Goal: Contribute content: Add original content to the website for others to see

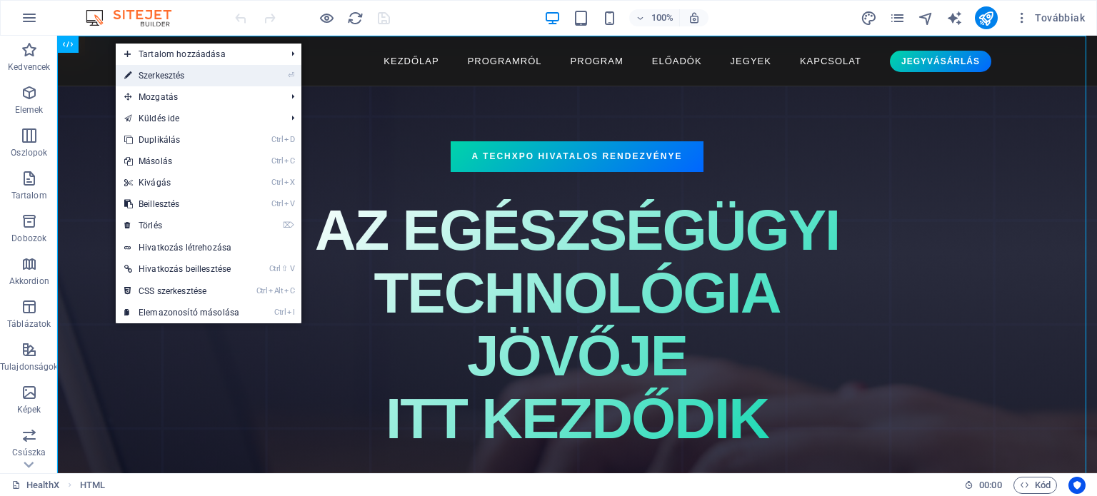
click at [154, 79] on link "⏎ Szerkesztés" at bounding box center [182, 75] width 132 height 21
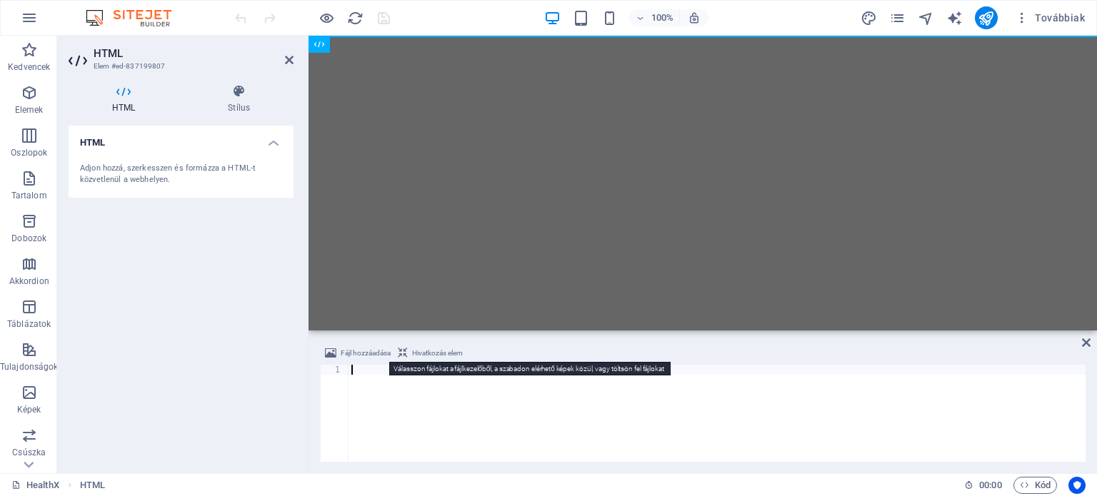
type textarea "</html>"
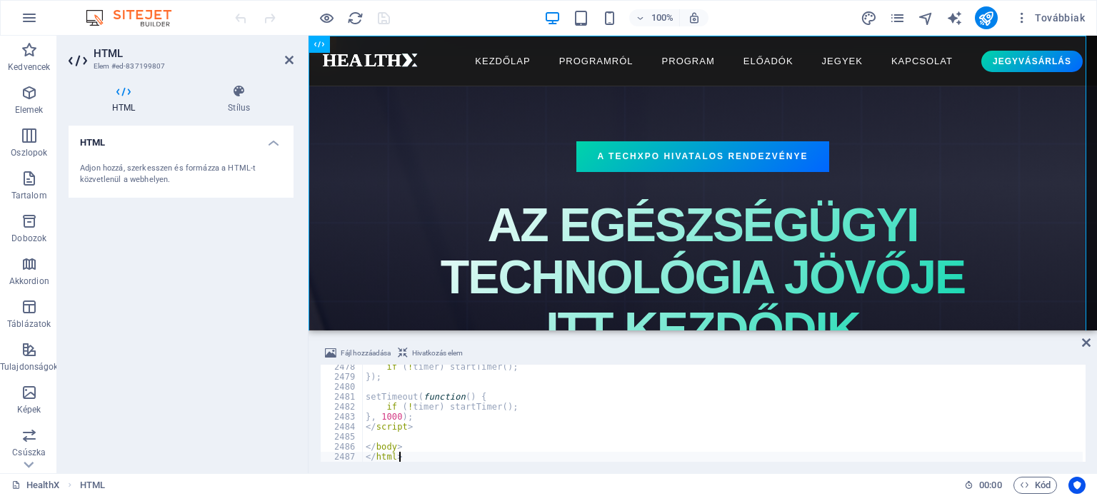
click at [184, 346] on div "HTML Adjon hozzá, szerkesszen és formázza a HTML-t közvetlenül a webhelyen." at bounding box center [181, 294] width 225 height 336
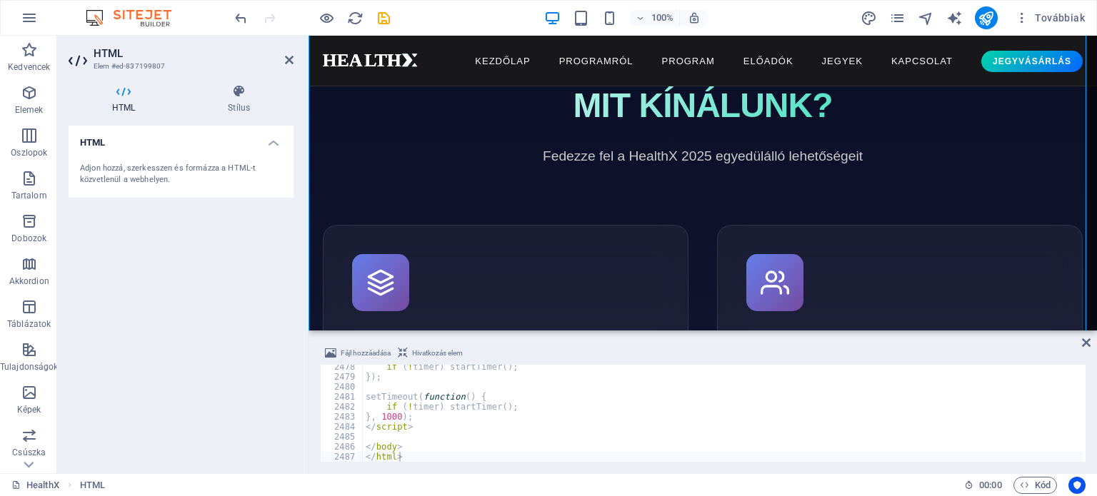
scroll to position [0, 0]
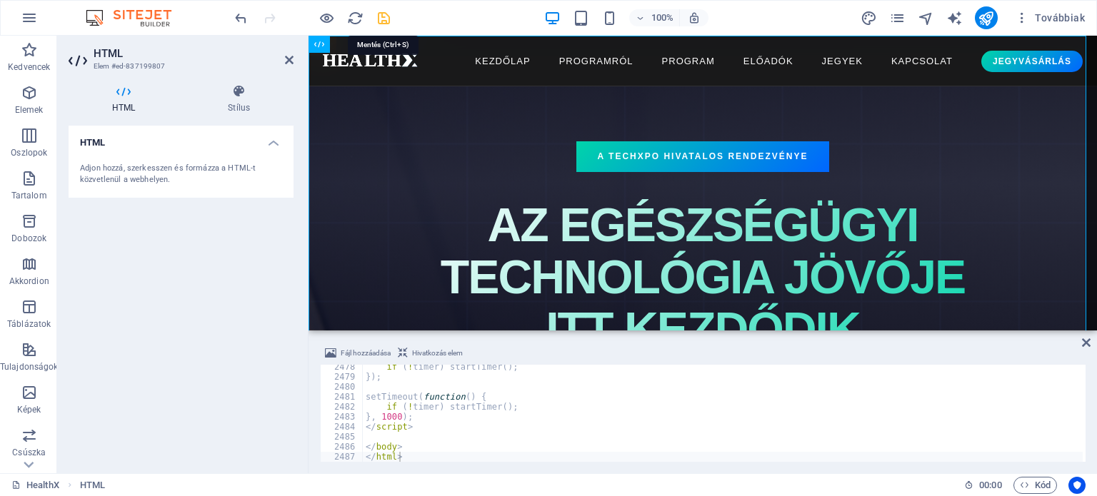
click at [382, 20] on icon "save" at bounding box center [384, 18] width 16 height 16
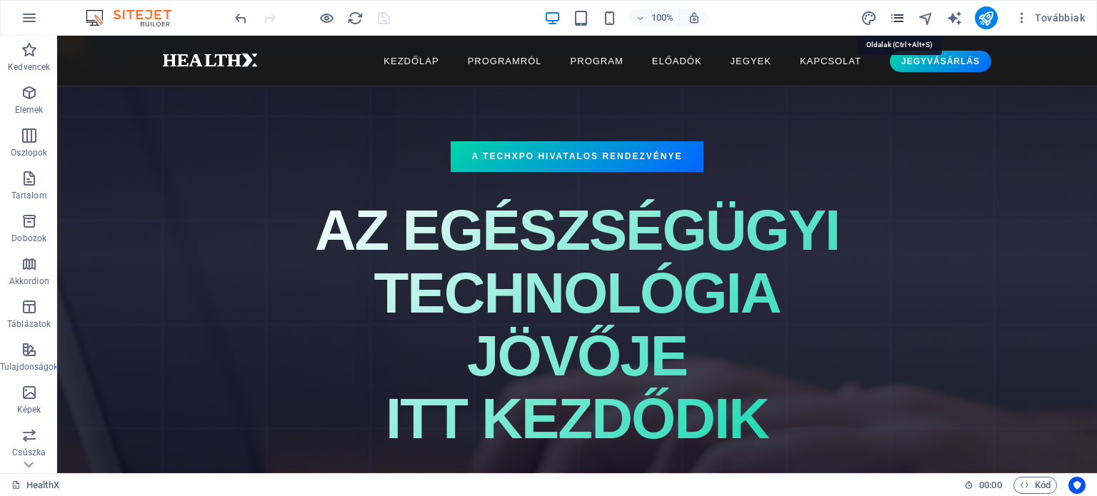
click at [894, 11] on icon "pages" at bounding box center [897, 18] width 16 height 16
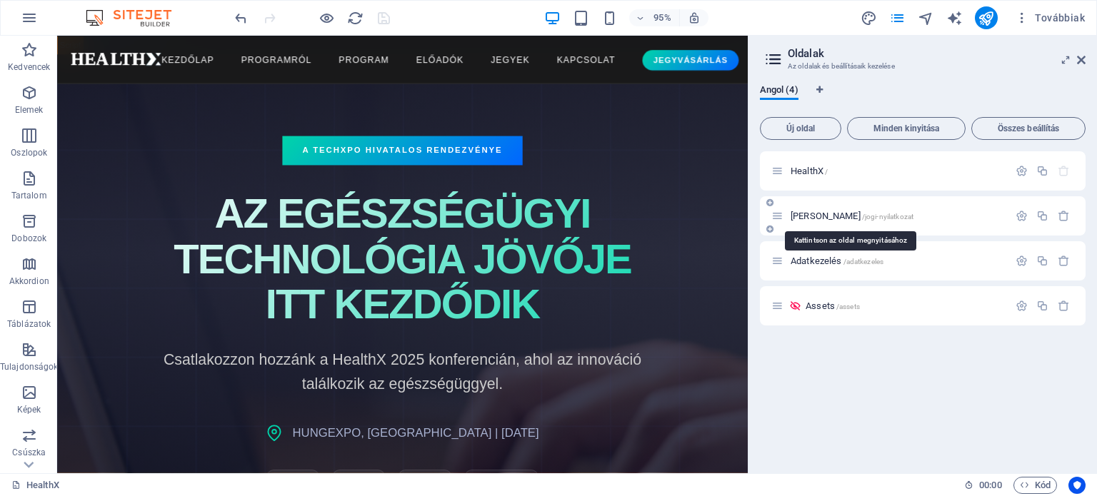
click at [827, 214] on span "[PERSON_NAME] /jogi-nyilatkozat" at bounding box center [852, 216] width 123 height 11
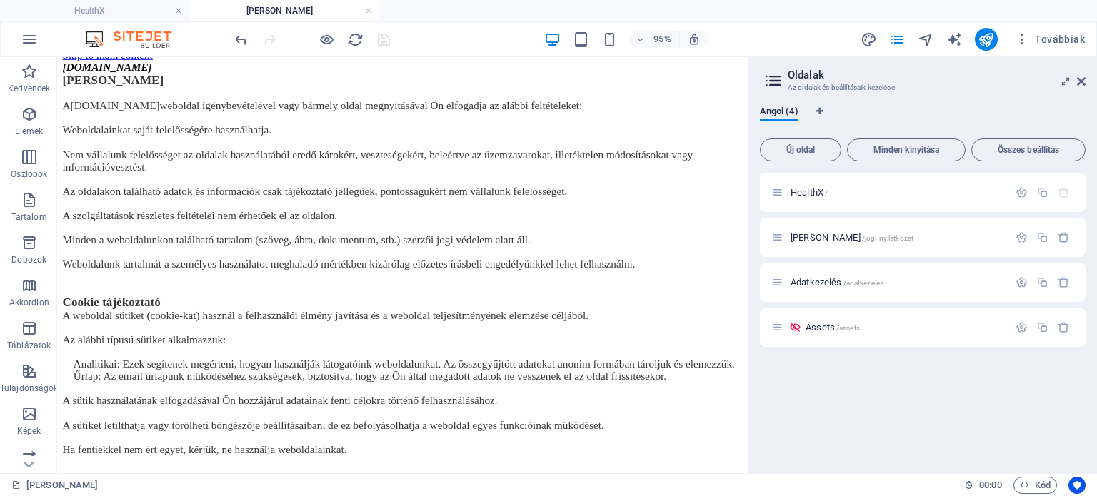
scroll to position [263, 0]
click at [407, 464] on p "Ha fentiekkel nem ért egyet, kérjük, ne használja weboldalainkat." at bounding box center [421, 470] width 716 height 13
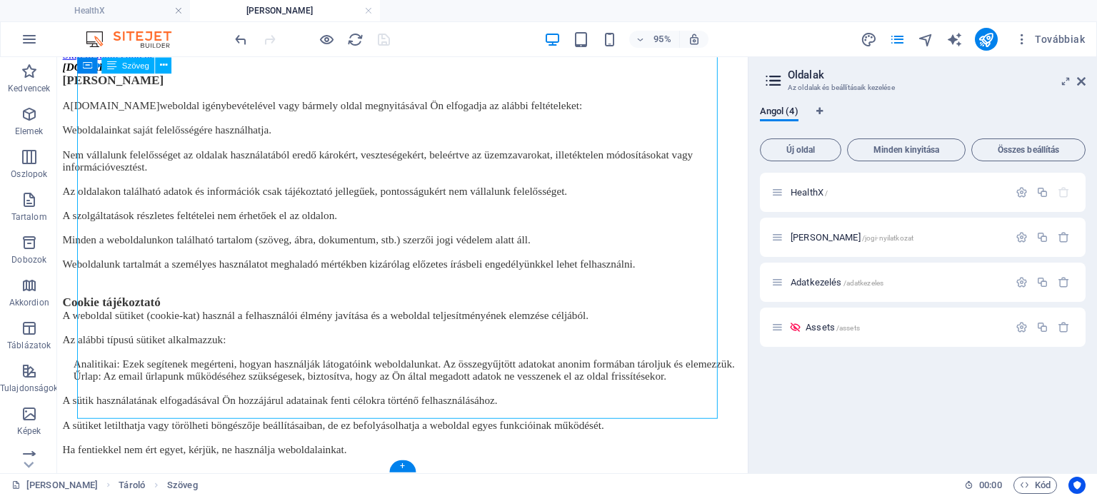
click at [394, 464] on p "Ha fentiekkel nem ért egyet, kérjük, ne használja weboldalainkat." at bounding box center [421, 470] width 716 height 13
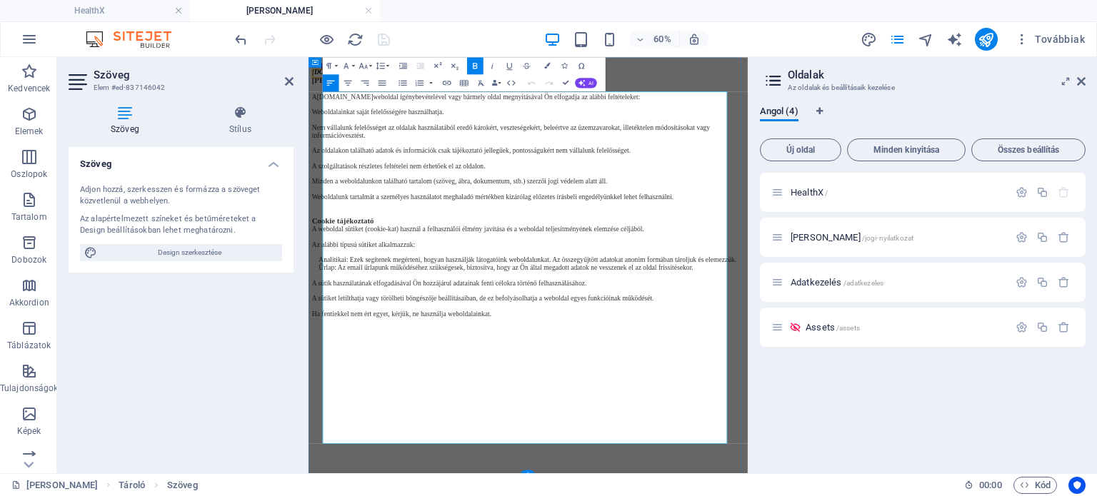
scroll to position [0, 0]
click at [701, 491] on p "Ha fentiekkel nem ért egyet, kérjük, ne használja weboldalainkat." at bounding box center [674, 485] width 721 height 13
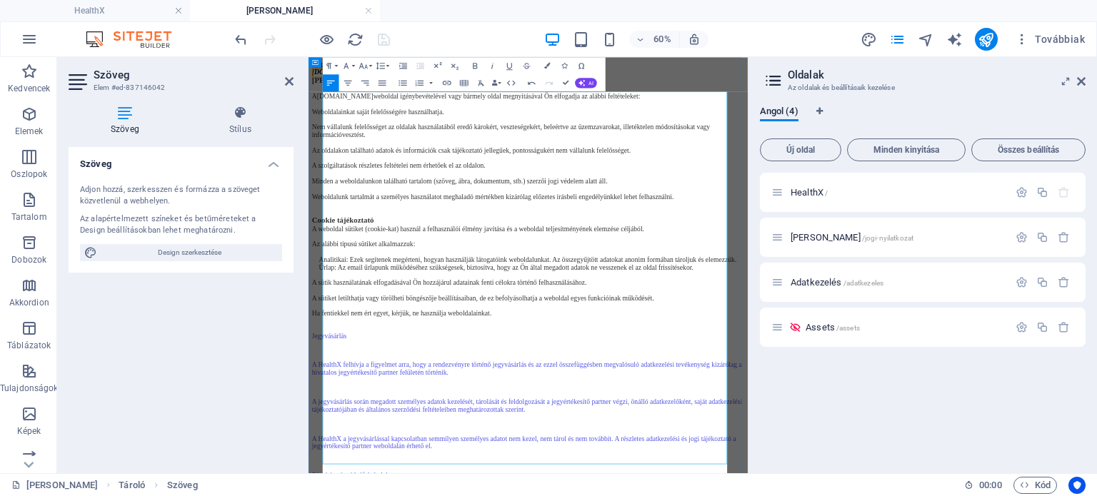
scroll to position [18794, 2]
drag, startPoint x: 431, startPoint y: 707, endPoint x: 609, endPoint y: 509, distance: 266.1
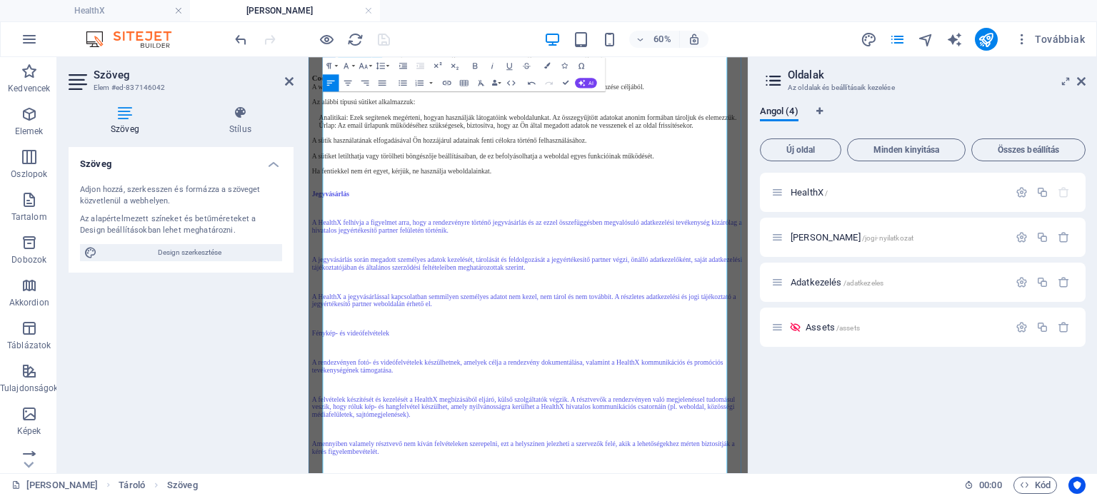
scroll to position [399, 0]
drag, startPoint x: 379, startPoint y: 419, endPoint x: 314, endPoint y: 421, distance: 65.0
click at [314, 421] on div "[DOMAIN_NAME] Jogi nyilatkozat A [DOMAIN_NAME] weboldal igénybevételével vagy b…" at bounding box center [674, 263] width 721 height 964
drag, startPoint x: 857, startPoint y: 454, endPoint x: 997, endPoint y: 454, distance: 140.0
click at [997, 414] on p "A jegyvásárlás során megadott személyes adatok kezelését, tárolását és feldolgo…" at bounding box center [674, 402] width 721 height 26
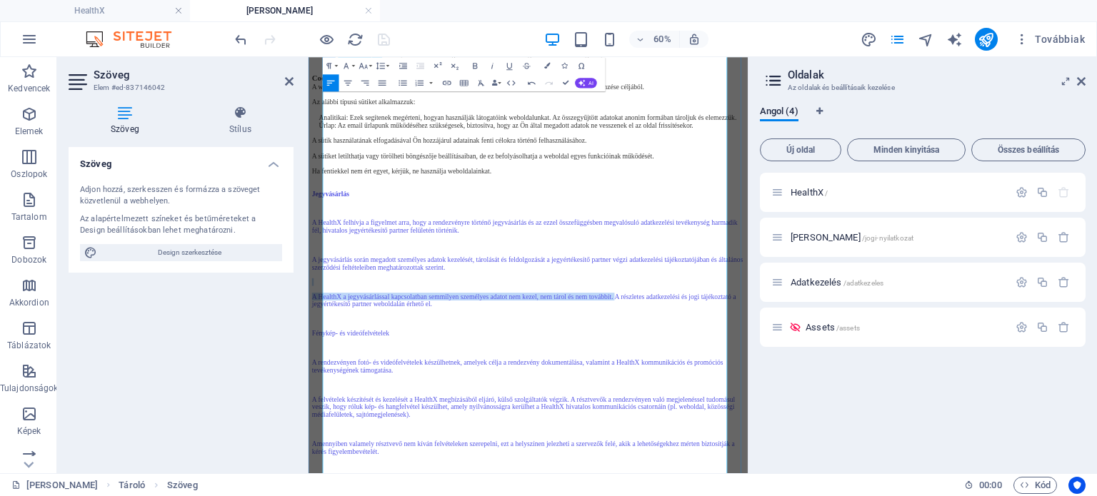
drag, startPoint x: 704, startPoint y: 476, endPoint x: 839, endPoint y: 502, distance: 137.6
click at [839, 496] on div "Cookie tájékoztató A weboldal sütiket (cookie-kat) használ a felhasználói élmén…" at bounding box center [674, 409] width 721 height 674
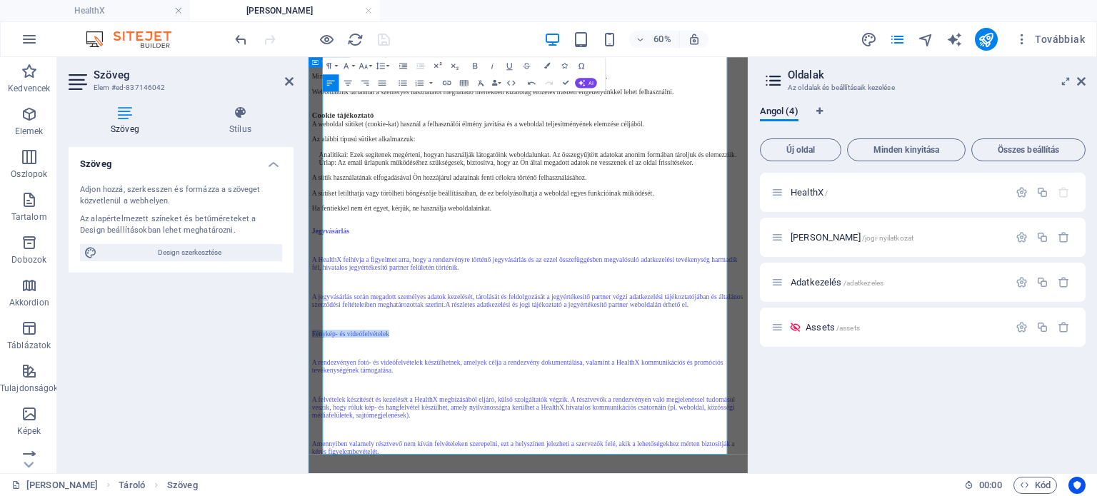
drag, startPoint x: 494, startPoint y: 521, endPoint x: 327, endPoint y: 516, distance: 166.5
click at [327, 496] on div "[DOMAIN_NAME] Jogi nyilatkozat A [DOMAIN_NAME] weboldal igénybevételével vagy b…" at bounding box center [674, 294] width 721 height 903
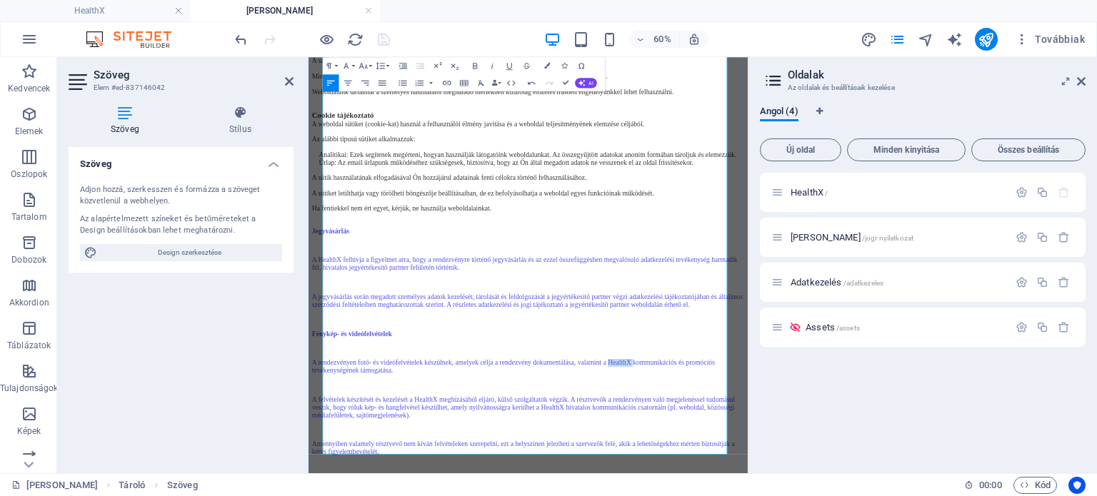
drag, startPoint x: 825, startPoint y: 556, endPoint x: 867, endPoint y: 556, distance: 41.4
drag, startPoint x: 496, startPoint y: 607, endPoint x: 639, endPoint y: 607, distance: 142.9
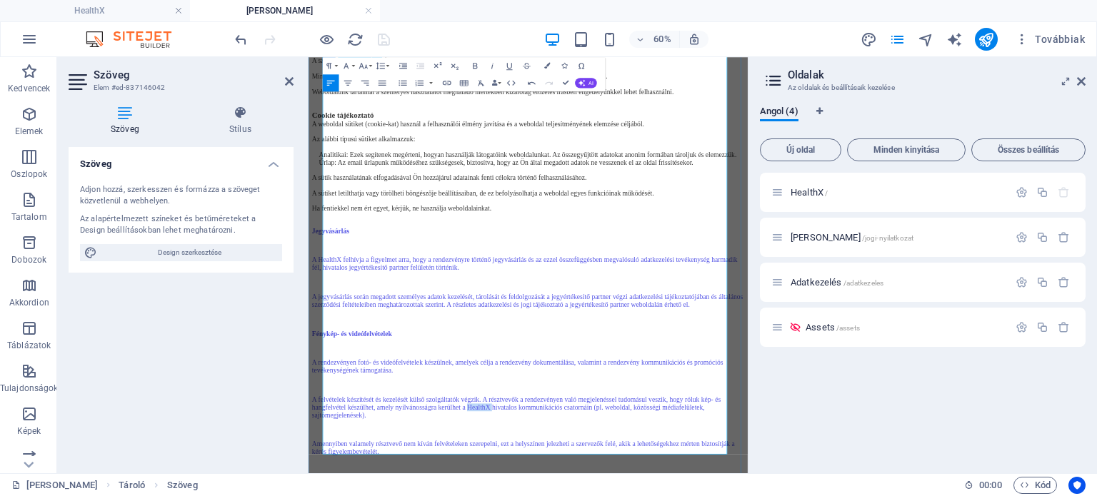
drag, startPoint x: 602, startPoint y: 625, endPoint x: 647, endPoint y: 624, distance: 45.0
drag, startPoint x: 541, startPoint y: 648, endPoint x: 778, endPoint y: 702, distance: 242.6
click at [778, 496] on div "Cookie tájékoztató A weboldal sütiket (cookie-kat) használ a felhasználói élmén…" at bounding box center [674, 440] width 721 height 612
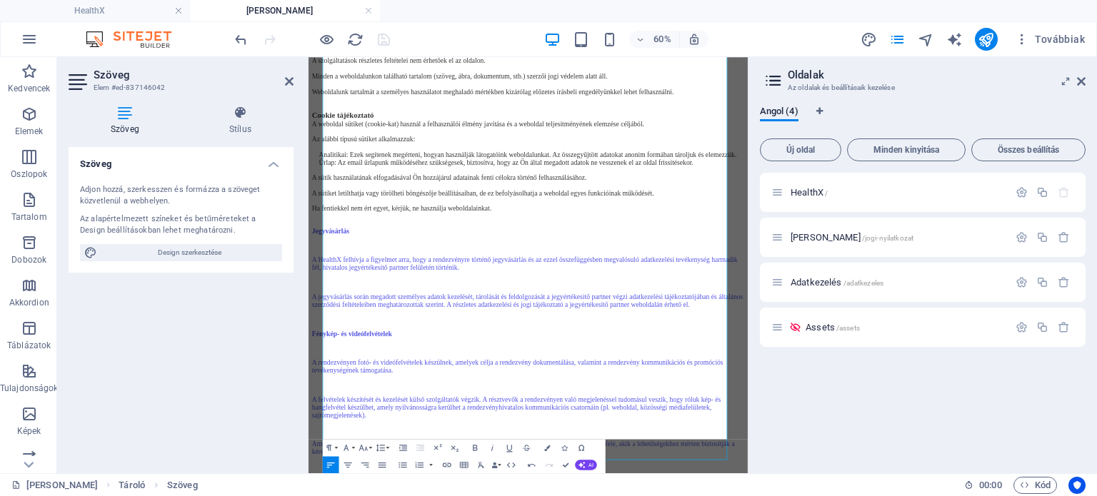
scroll to position [390, 0]
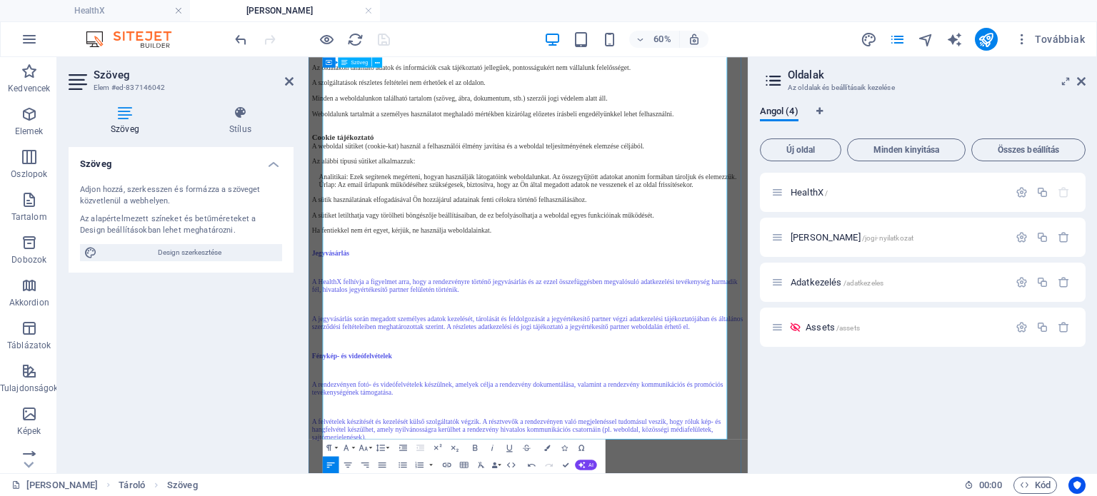
click at [767, 401] on p at bounding box center [674, 407] width 721 height 13
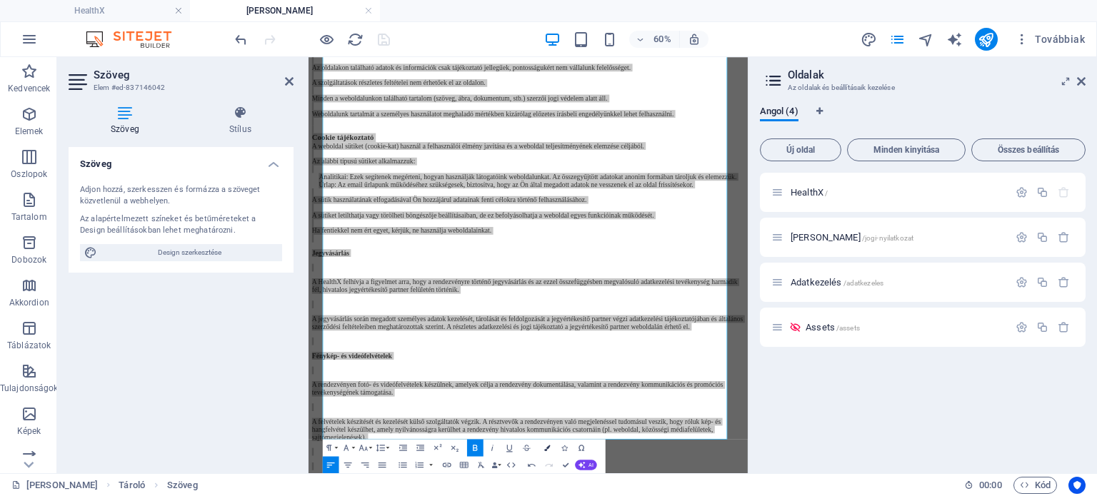
click at [546, 450] on icon "button" at bounding box center [547, 448] width 6 height 6
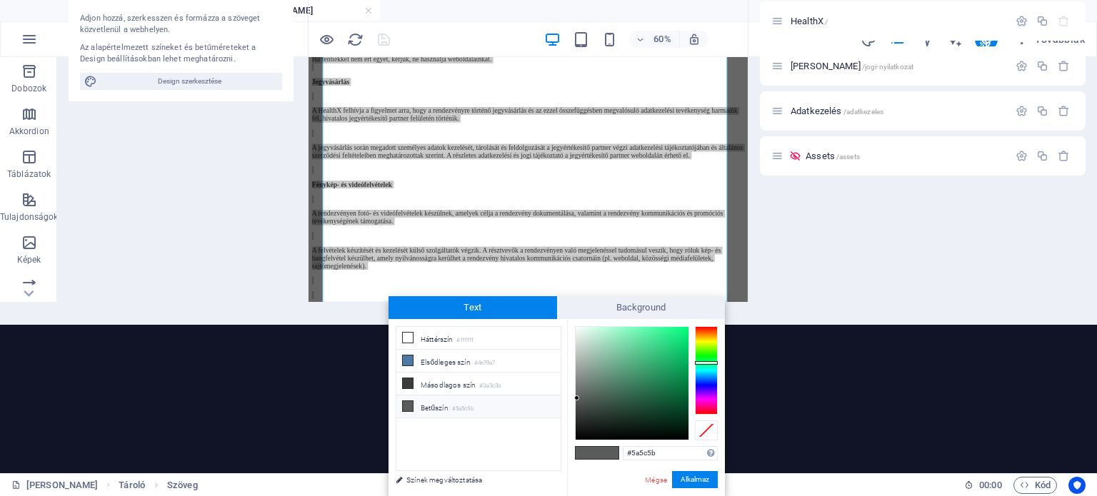
click at [408, 408] on icon at bounding box center [408, 406] width 10 height 10
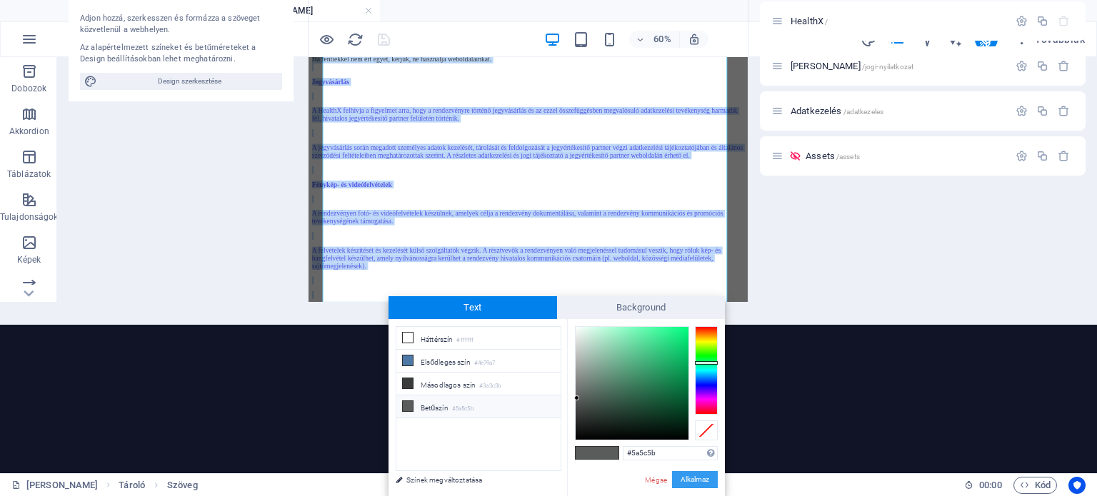
click at [703, 476] on button "Alkalmaz" at bounding box center [695, 479] width 46 height 17
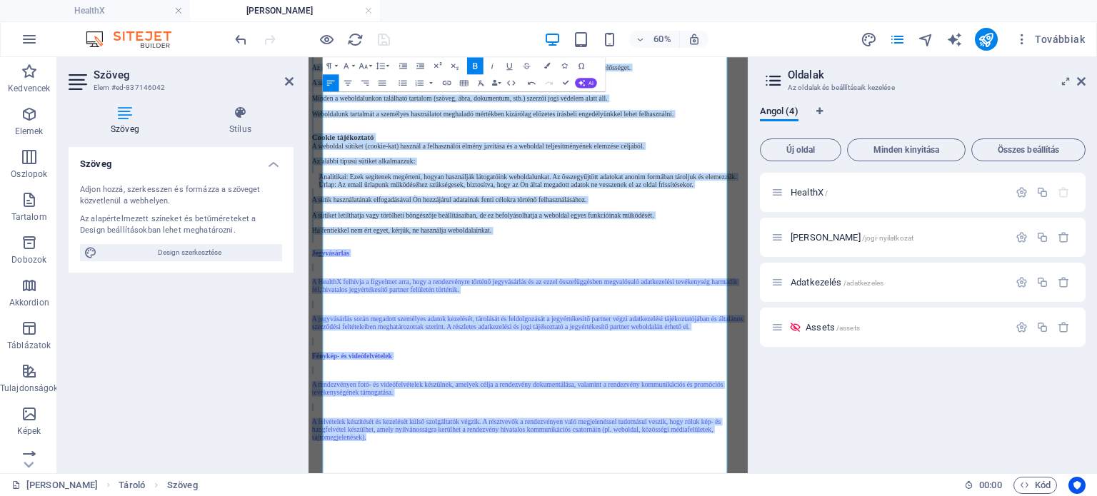
scroll to position [0, 0]
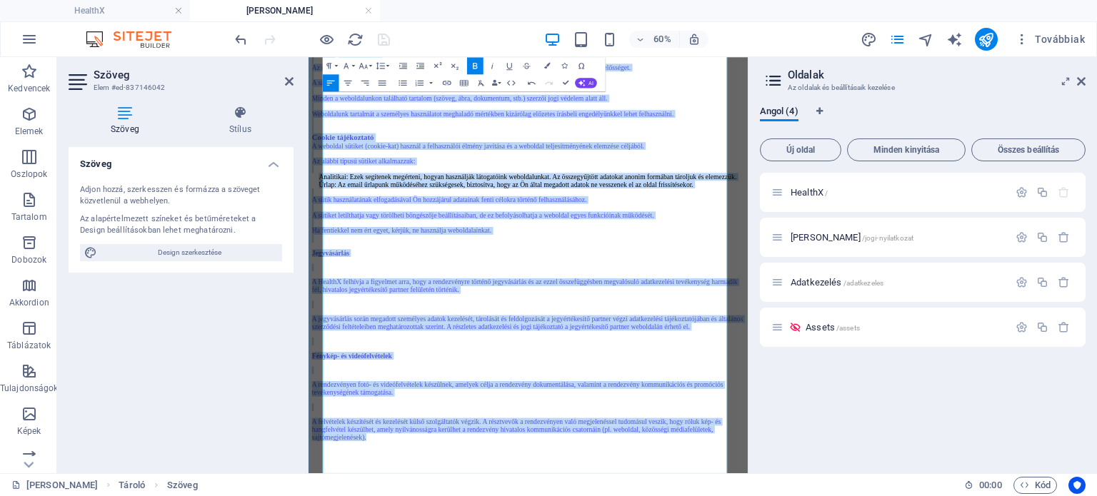
click at [789, 366] on p "​" at bounding box center [674, 359] width 721 height 13
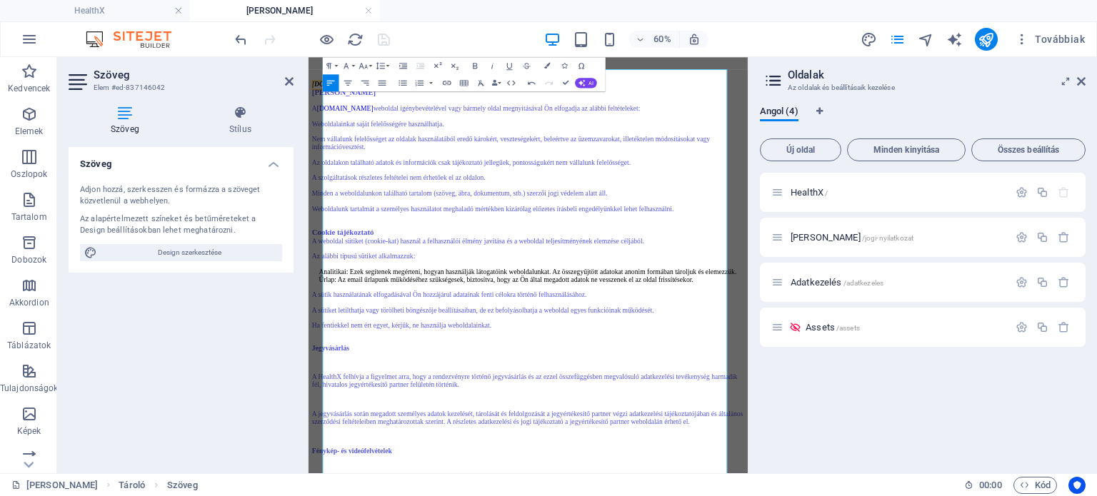
scroll to position [25, 0]
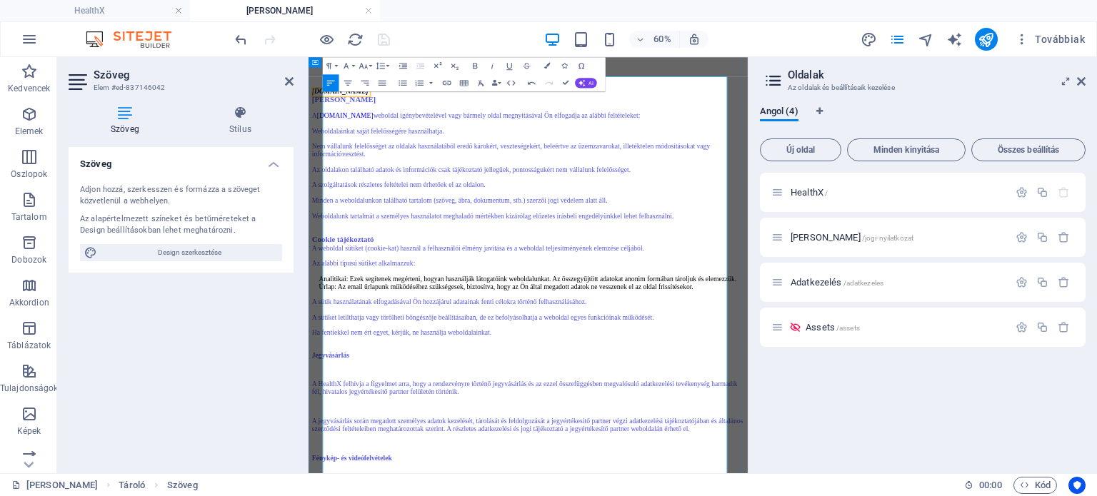
click at [495, 121] on address "[DOMAIN_NAME]" at bounding box center [674, 114] width 721 height 13
click at [416, 121] on address "[DOMAIN_NAME]" at bounding box center [674, 114] width 721 height 13
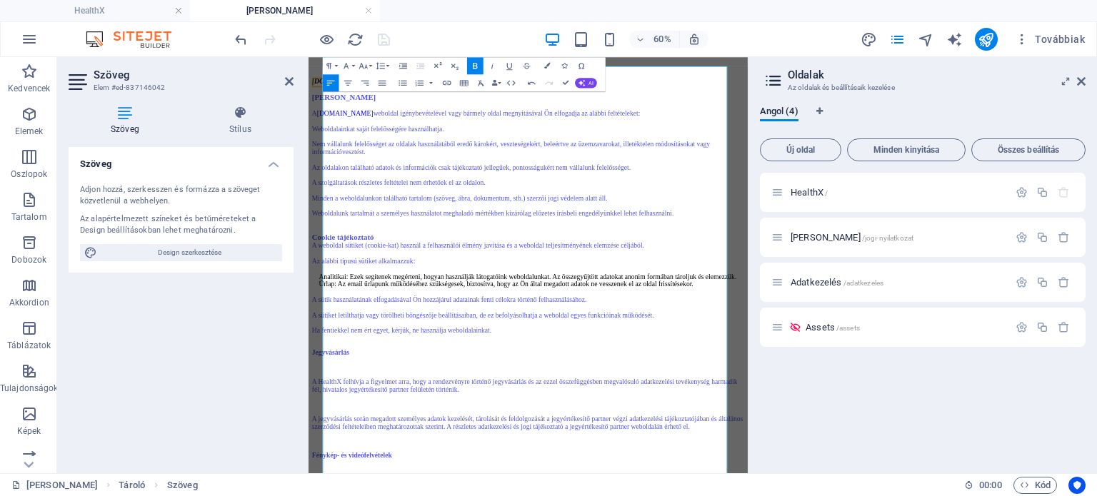
click at [244, 341] on div "Szöveg Adjon hozzá, szerkesszen és formázza a szöveget közvetlenül a webhelyen.…" at bounding box center [181, 304] width 225 height 315
click at [290, 79] on icon at bounding box center [289, 81] width 9 height 11
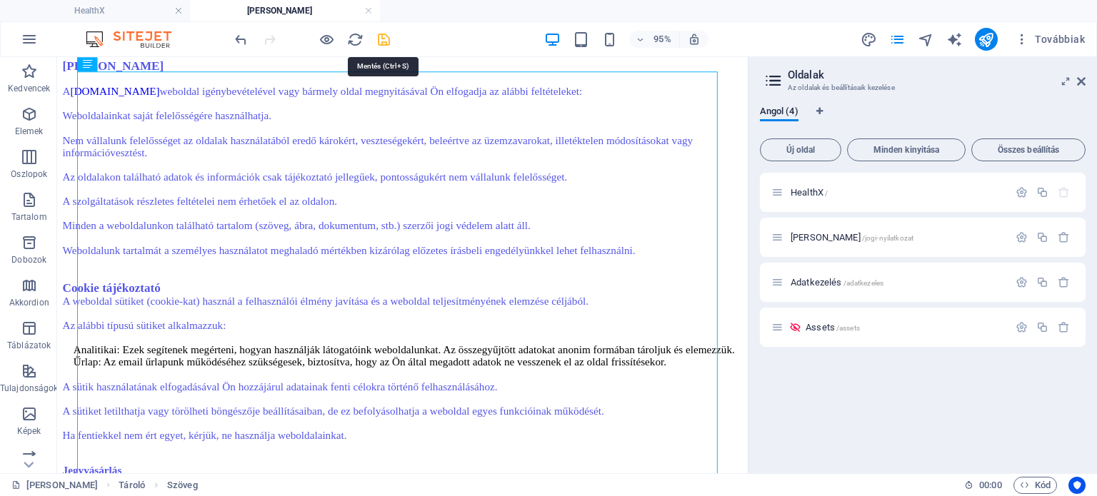
click at [386, 39] on icon "save" at bounding box center [384, 39] width 16 height 16
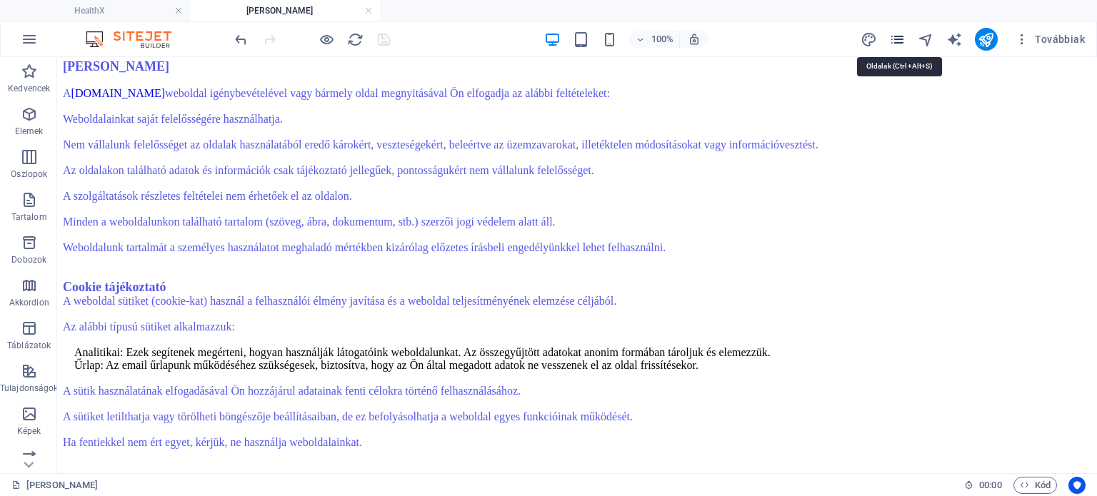
click at [894, 41] on icon "pages" at bounding box center [897, 39] width 16 height 16
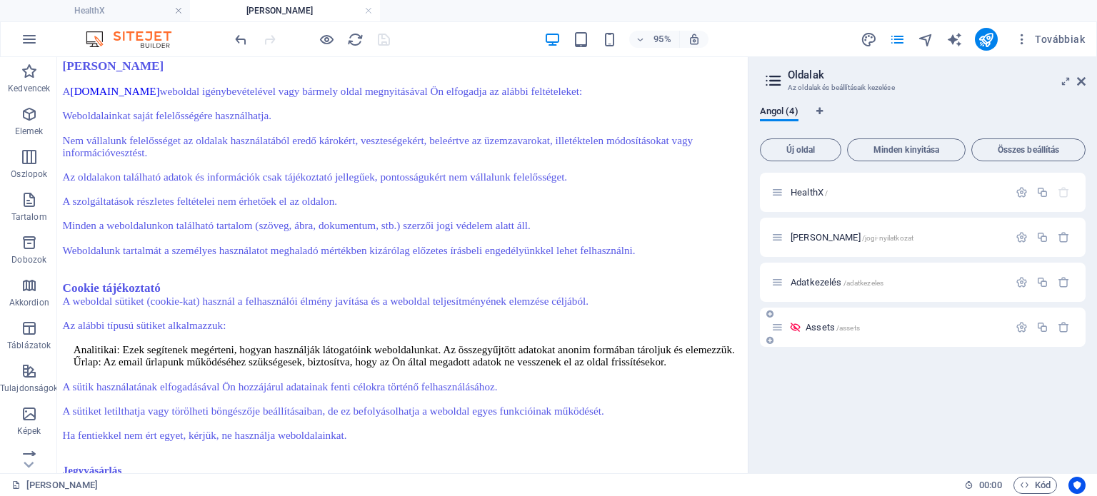
click at [842, 334] on div "Assets /assets" at bounding box center [890, 327] width 237 height 16
click at [837, 325] on span "/assets" at bounding box center [849, 328] width 24 height 8
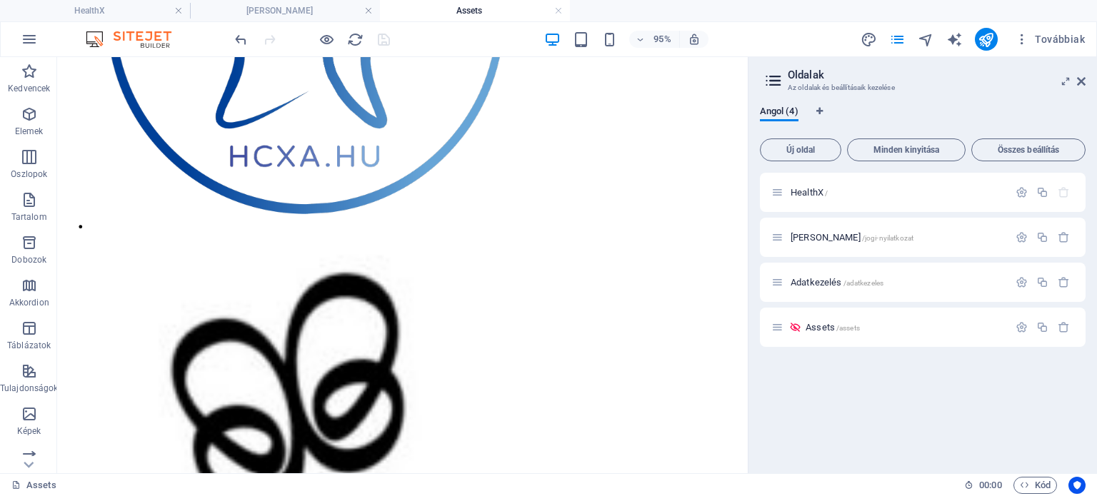
scroll to position [269, 0]
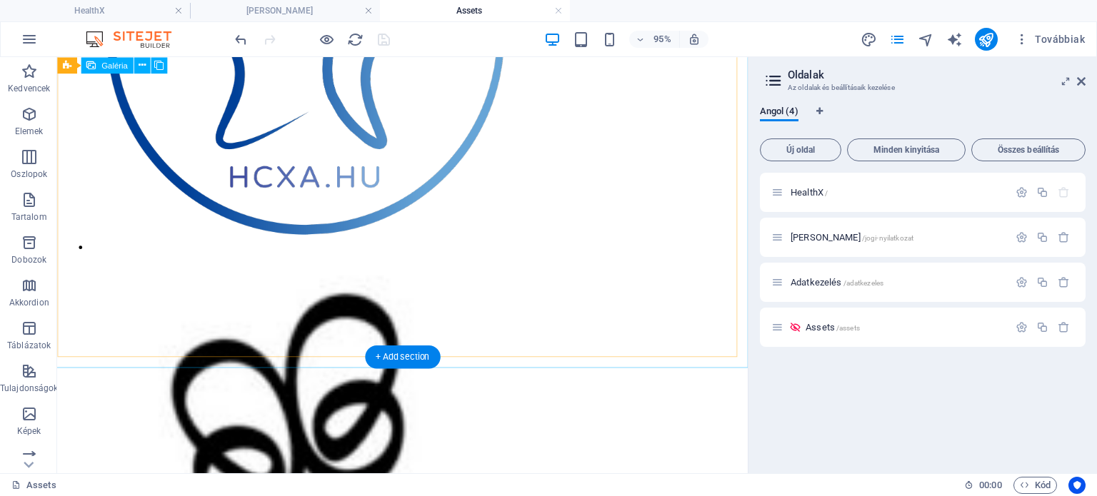
select select "4"
select select "px"
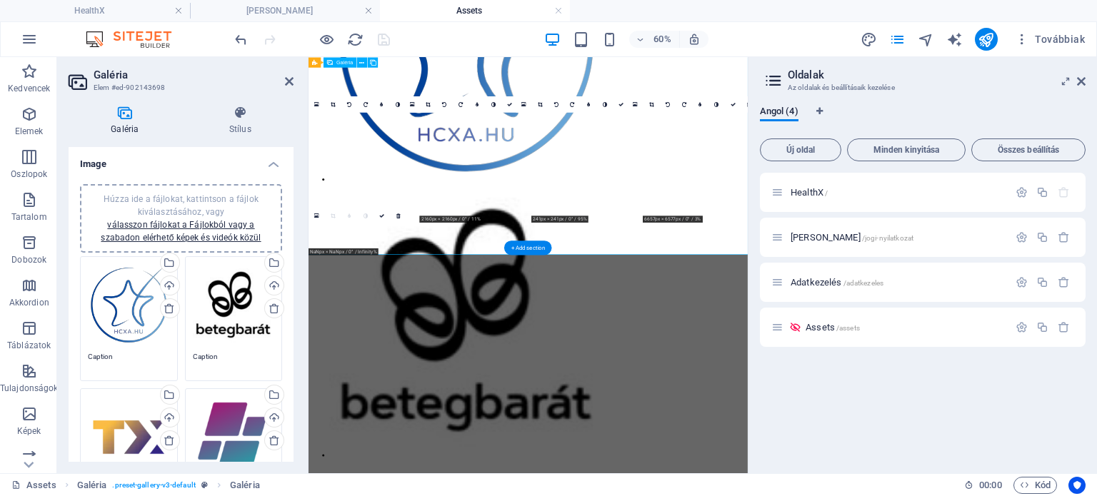
scroll to position [271, 0]
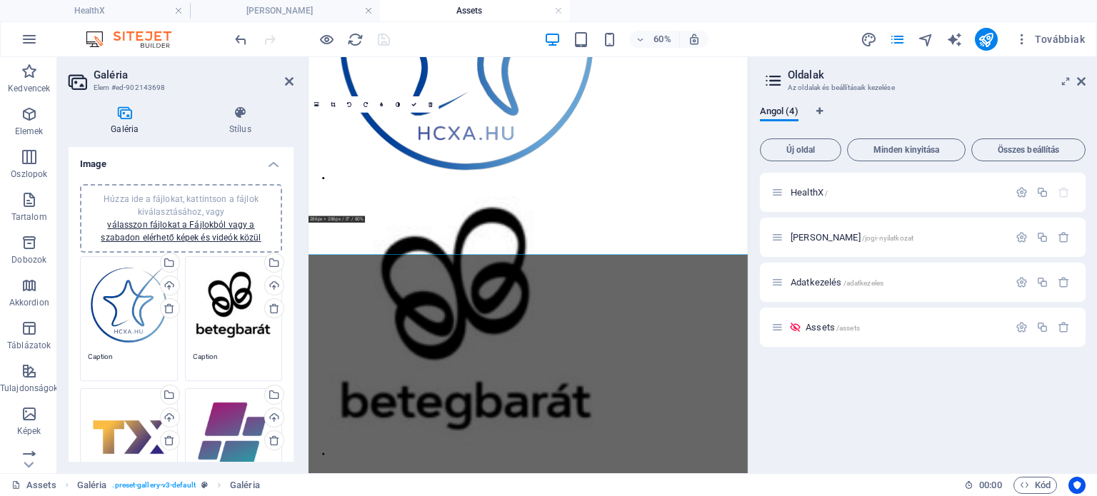
drag, startPoint x: 289, startPoint y: 181, endPoint x: 299, endPoint y: 294, distance: 112.5
click at [299, 294] on div "Galéria Stílus Image Húzza ide a fájlokat, kattintson a fájlok kiválasztásához,…" at bounding box center [181, 283] width 248 height 379
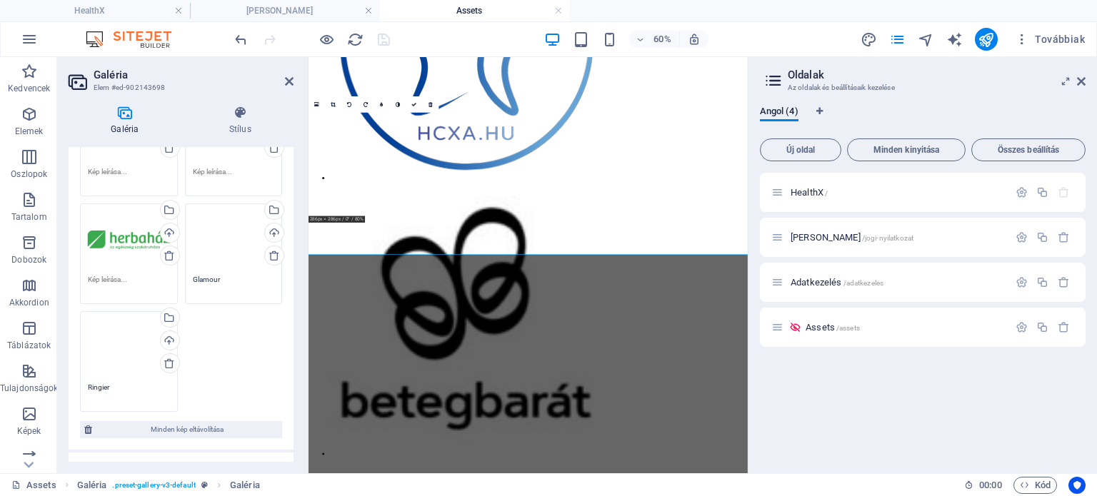
scroll to position [715, 0]
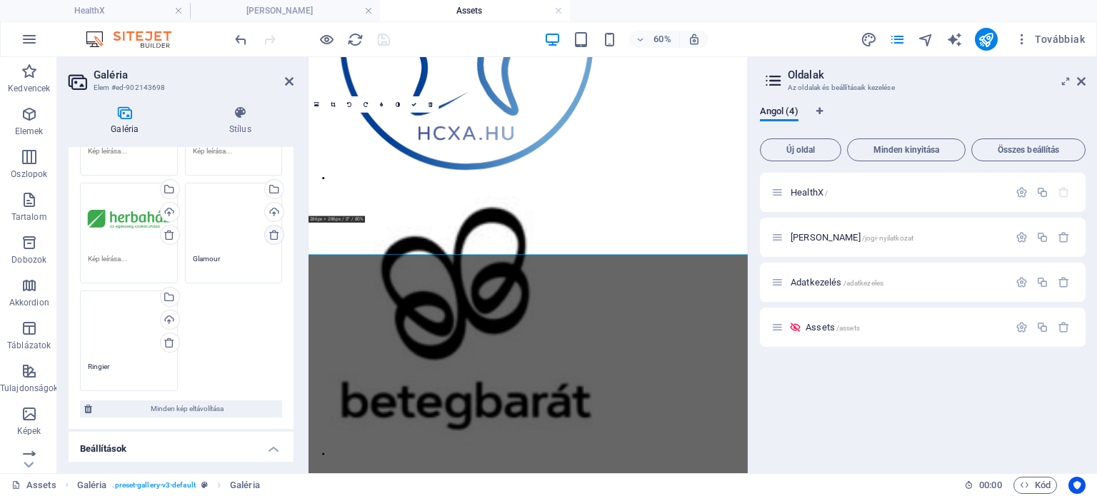
click at [274, 229] on icon at bounding box center [274, 234] width 11 height 11
type textarea "Ringier"
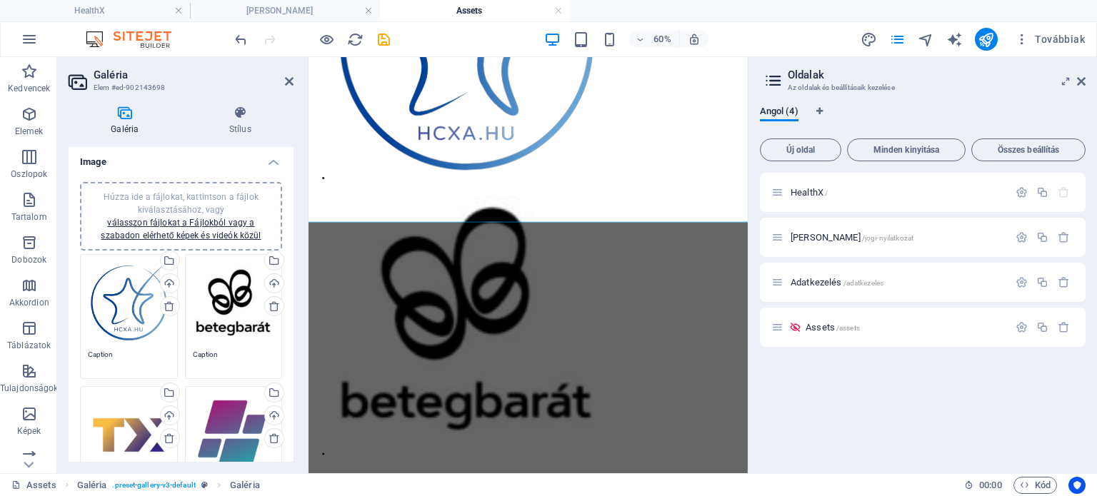
scroll to position [0, 0]
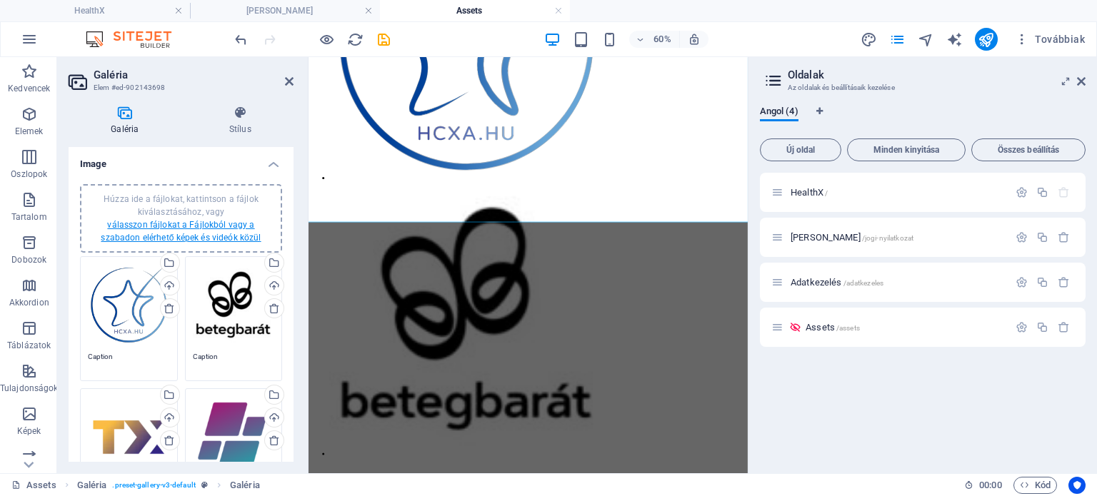
click at [171, 226] on link "válasszon fájlokat a Fájlokból vagy a szabadon elérhető képek és videók közül" at bounding box center [181, 231] width 160 height 23
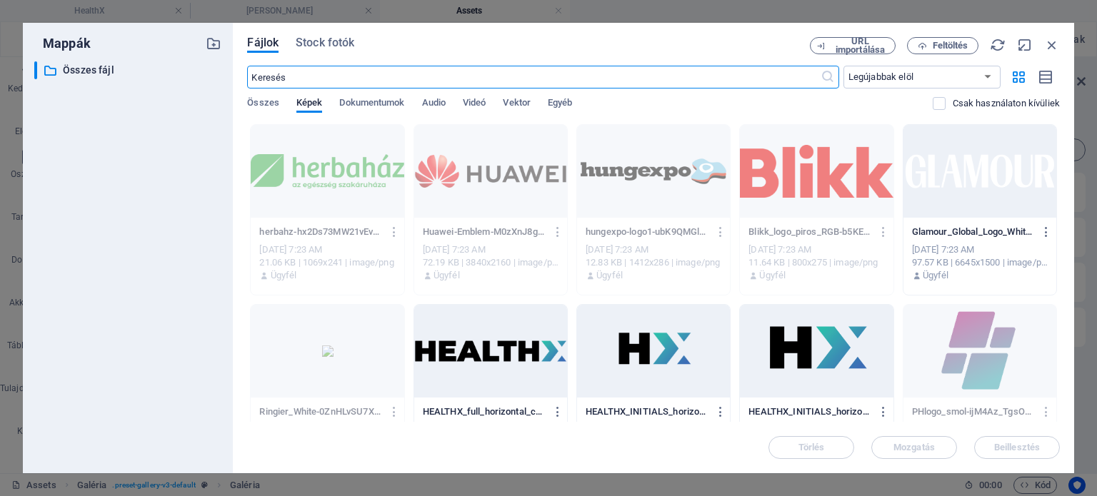
click at [956, 184] on div at bounding box center [980, 171] width 153 height 93
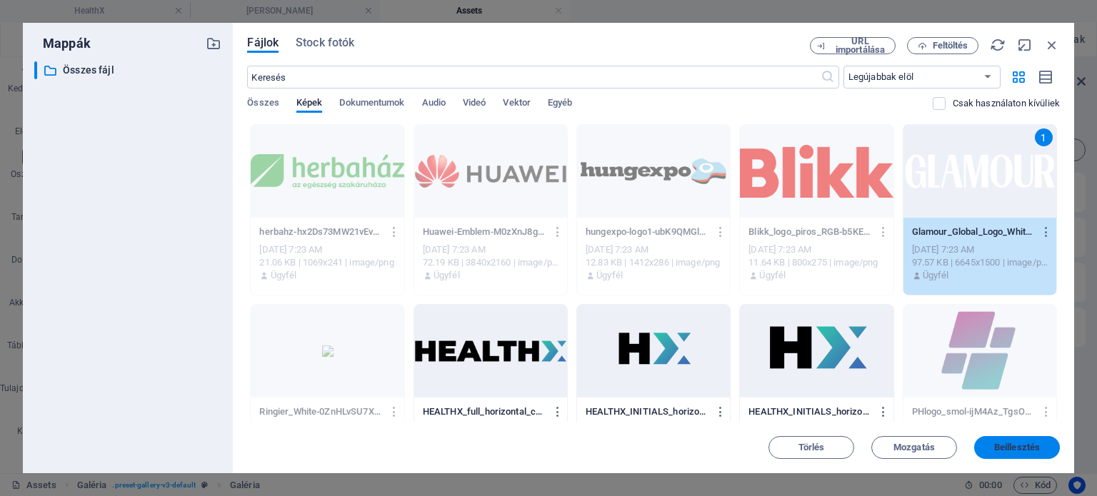
click at [1012, 451] on span "Beillesztés" at bounding box center [1017, 448] width 46 height 9
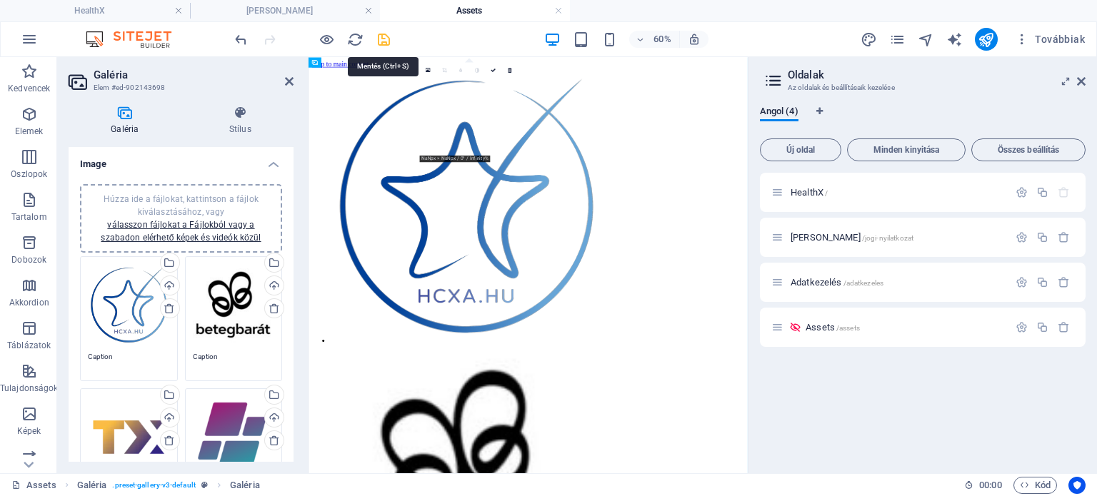
click at [384, 33] on icon "save" at bounding box center [384, 39] width 16 height 16
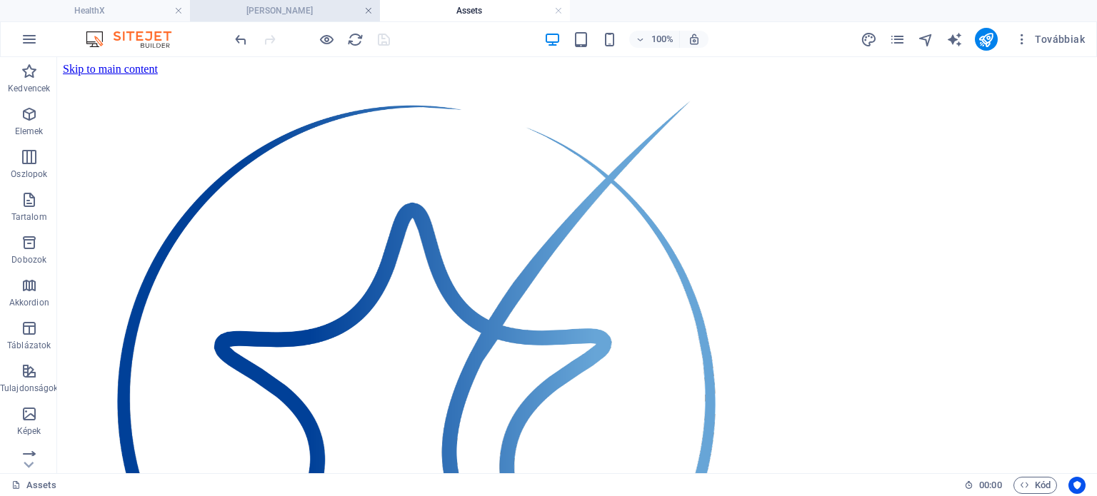
click at [369, 9] on link at bounding box center [368, 11] width 9 height 14
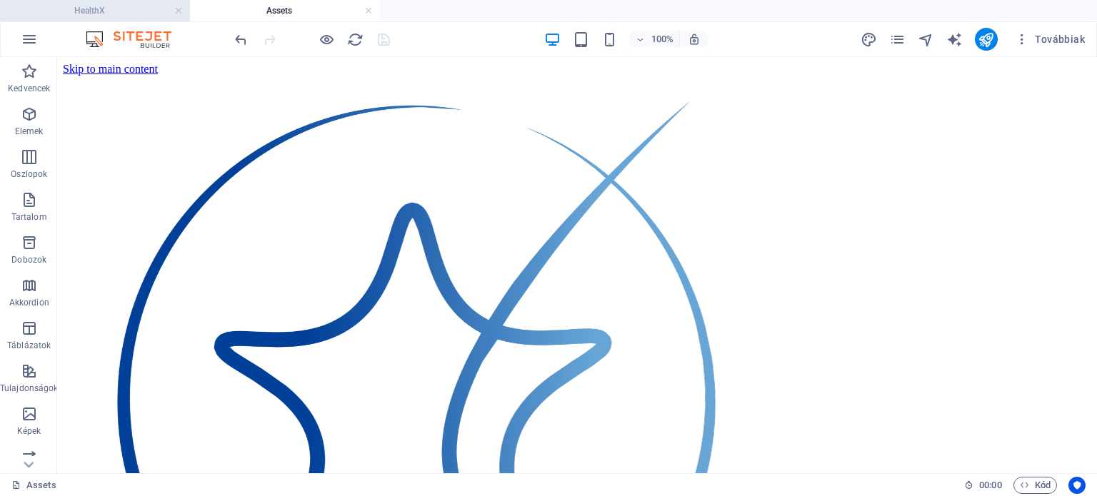
click at [121, 6] on h4 "HealthX" at bounding box center [95, 11] width 190 height 16
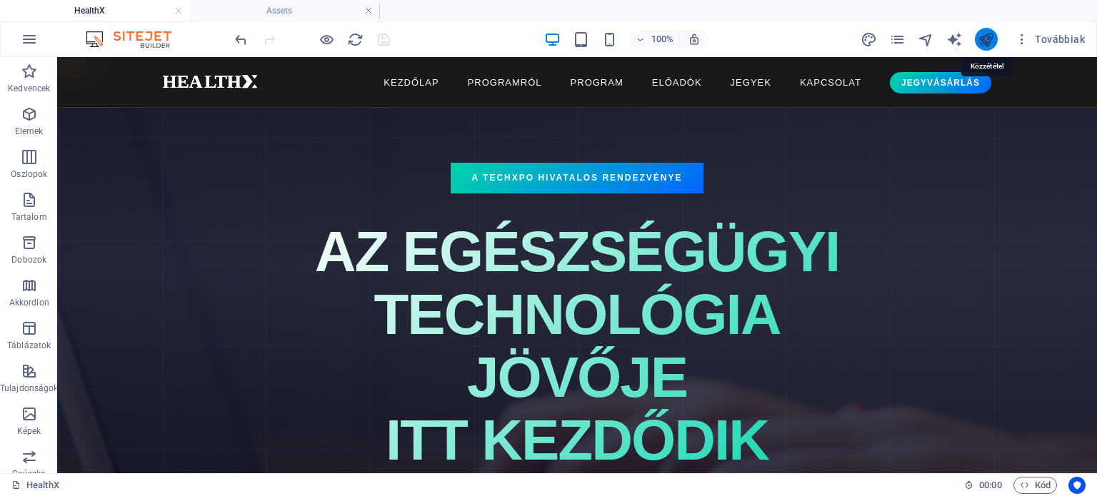
click at [987, 39] on icon "publish" at bounding box center [986, 39] width 16 height 16
click at [990, 39] on icon "publish" at bounding box center [986, 39] width 16 height 16
click at [319, 14] on h4 "Assets" at bounding box center [285, 11] width 190 height 16
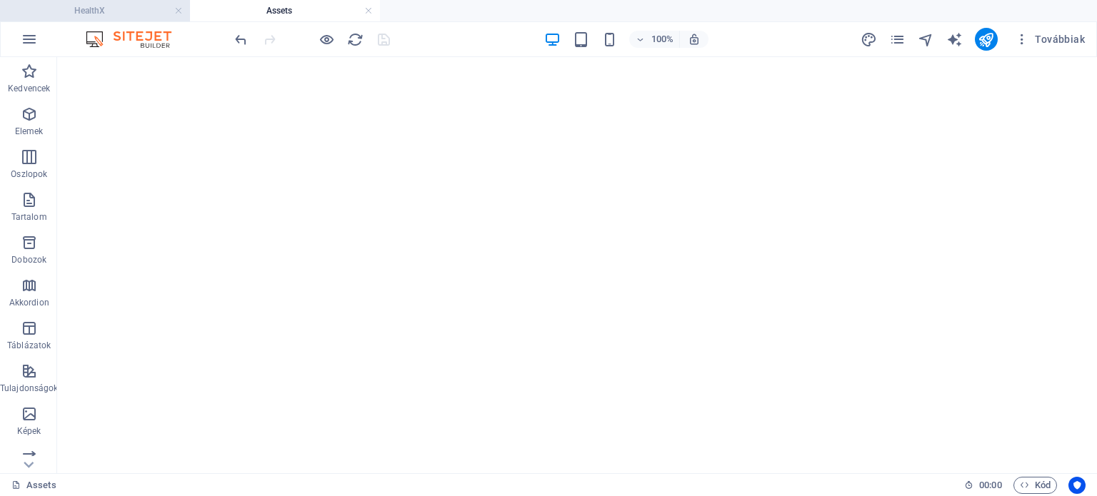
click at [117, 11] on h4 "HealthX" at bounding box center [95, 11] width 190 height 16
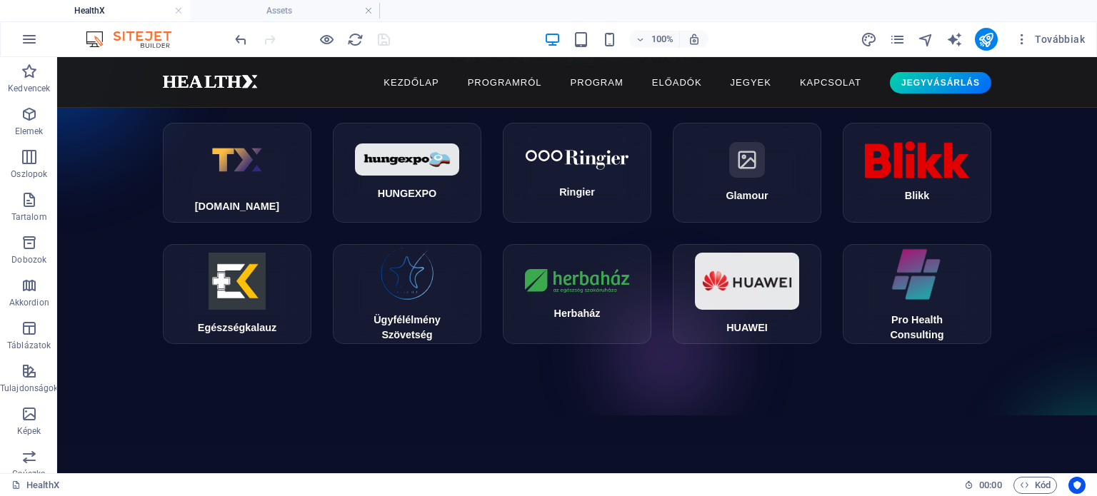
scroll to position [6584, 0]
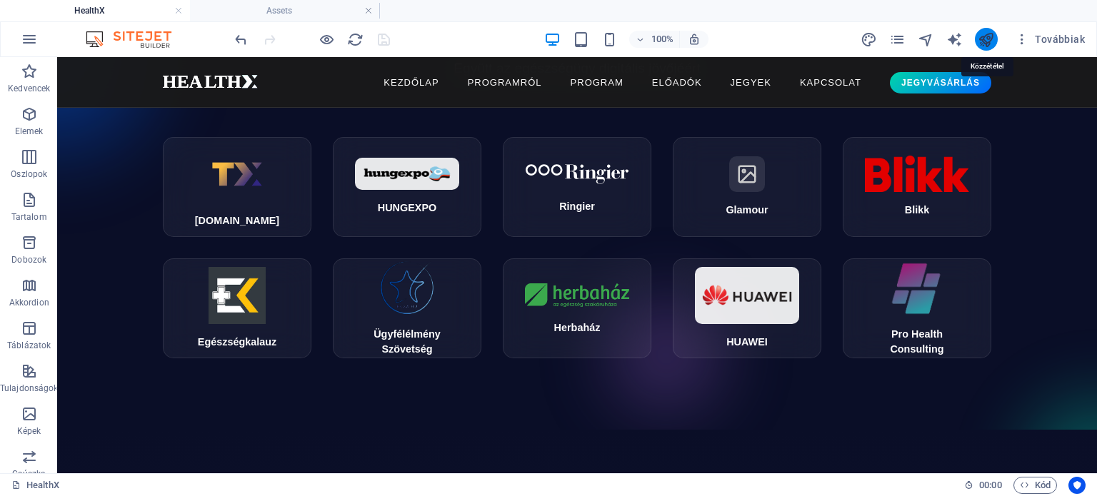
click at [983, 46] on icon "publish" at bounding box center [986, 39] width 16 height 16
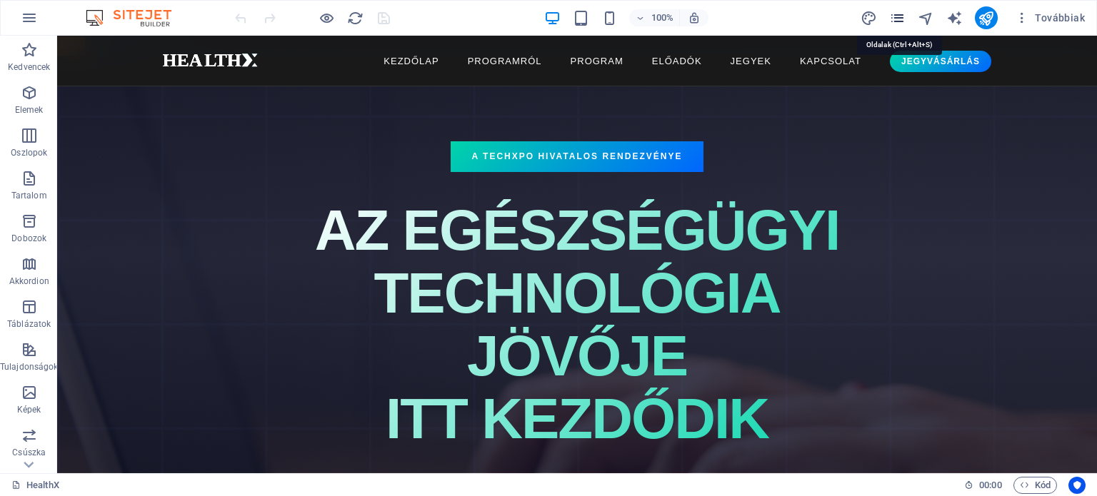
click at [899, 14] on icon "pages" at bounding box center [897, 18] width 16 height 16
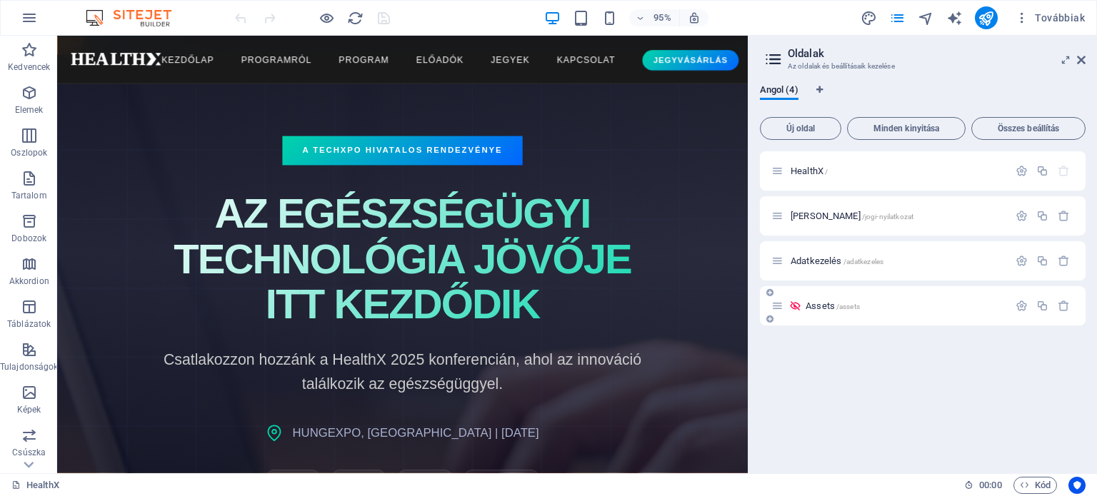
click at [832, 305] on span "Assets /assets" at bounding box center [833, 306] width 54 height 11
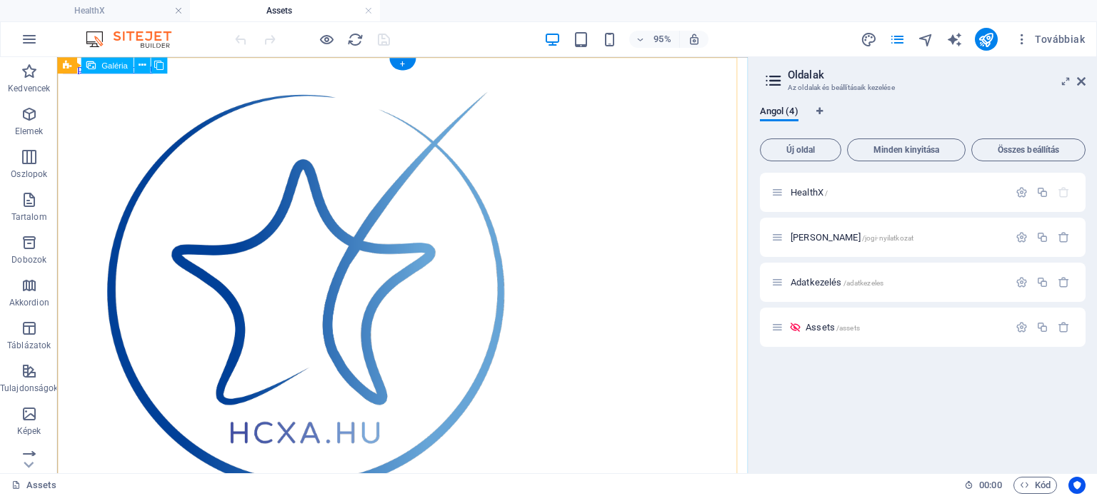
select select "4"
select select "px"
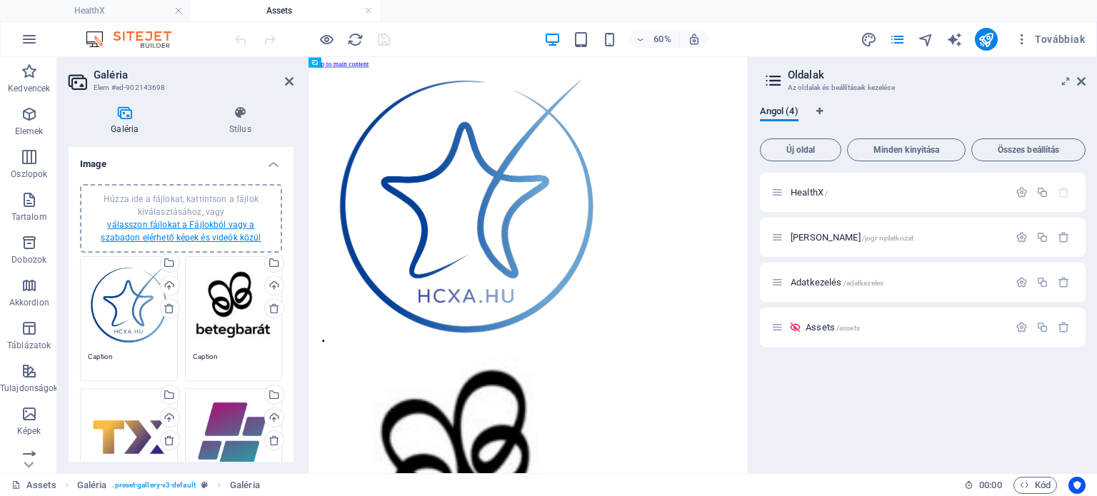
click at [163, 231] on link "válasszon fájlokat a Fájlokból vagy a szabadon elérhető képek és videók közül" at bounding box center [181, 231] width 160 height 23
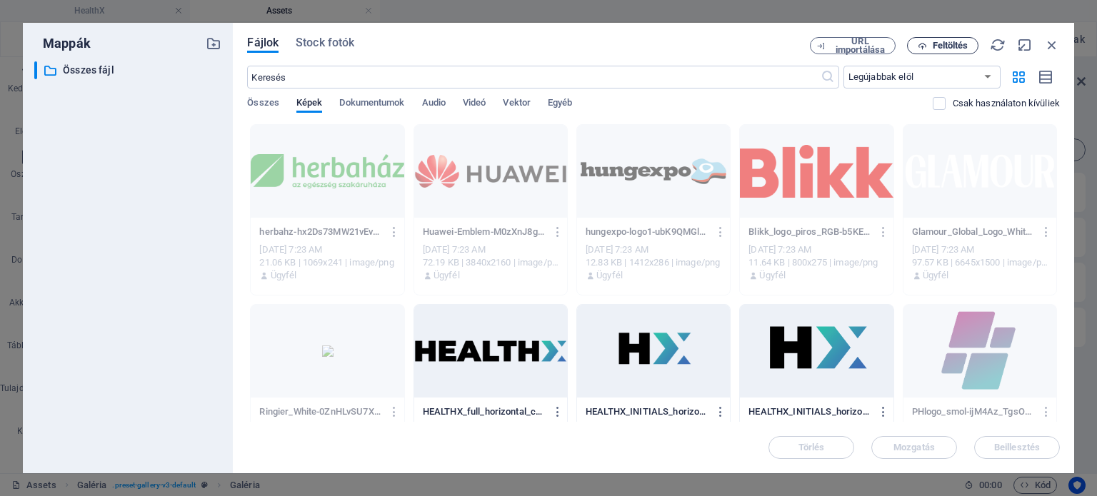
click at [929, 44] on span "Feltöltés" at bounding box center [943, 45] width 59 height 9
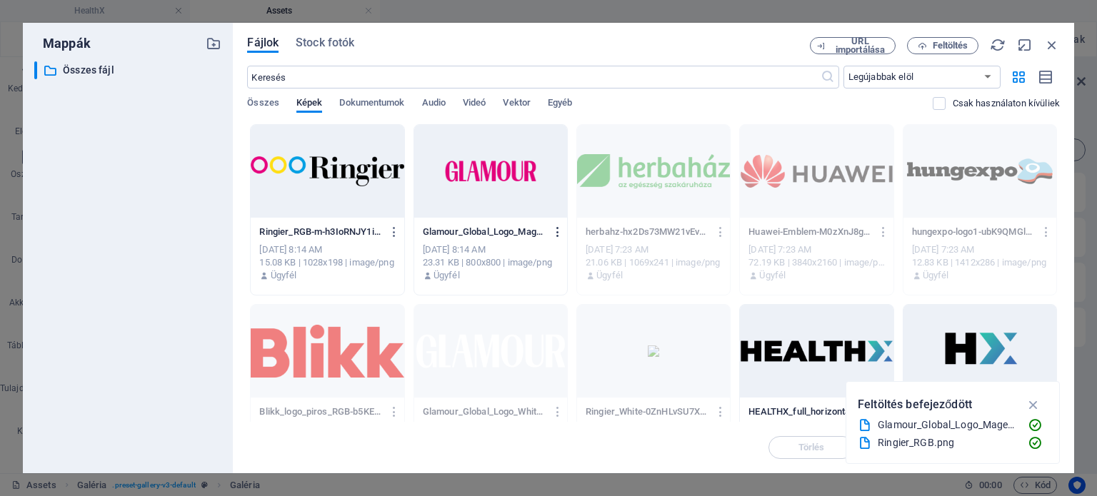
click at [555, 228] on icon "button" at bounding box center [558, 232] width 14 height 13
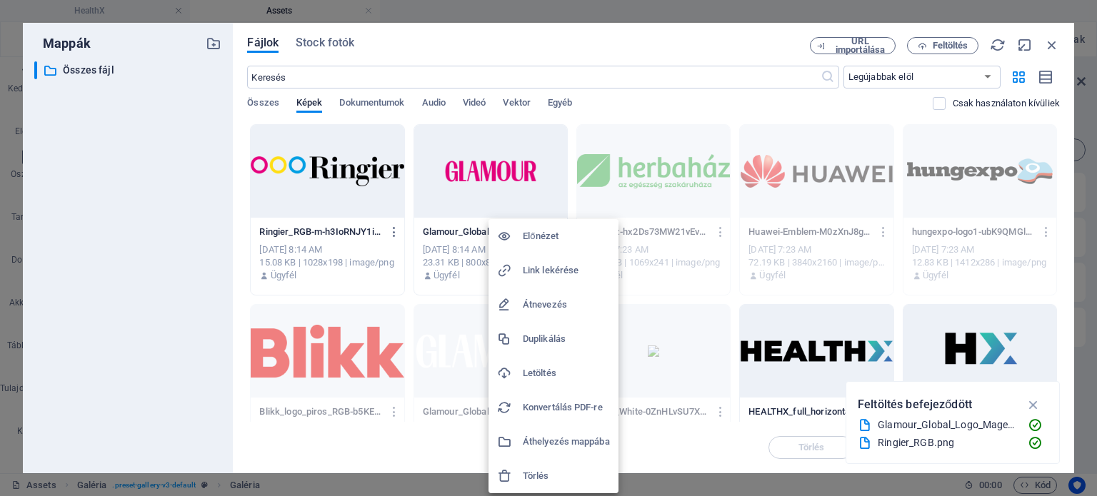
click at [551, 269] on h6 "Link lekérése" at bounding box center [566, 270] width 87 height 17
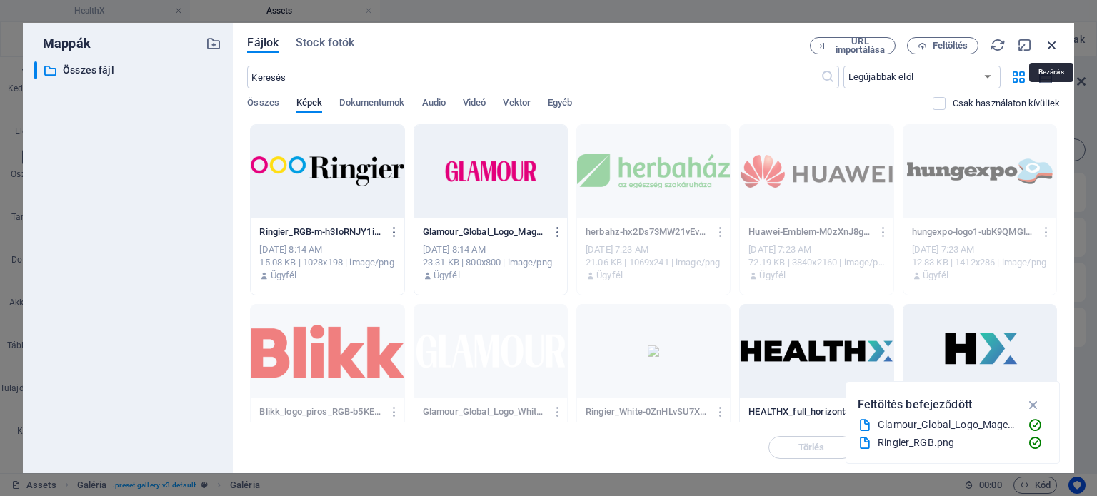
click at [1052, 43] on icon "button" at bounding box center [1052, 45] width 16 height 16
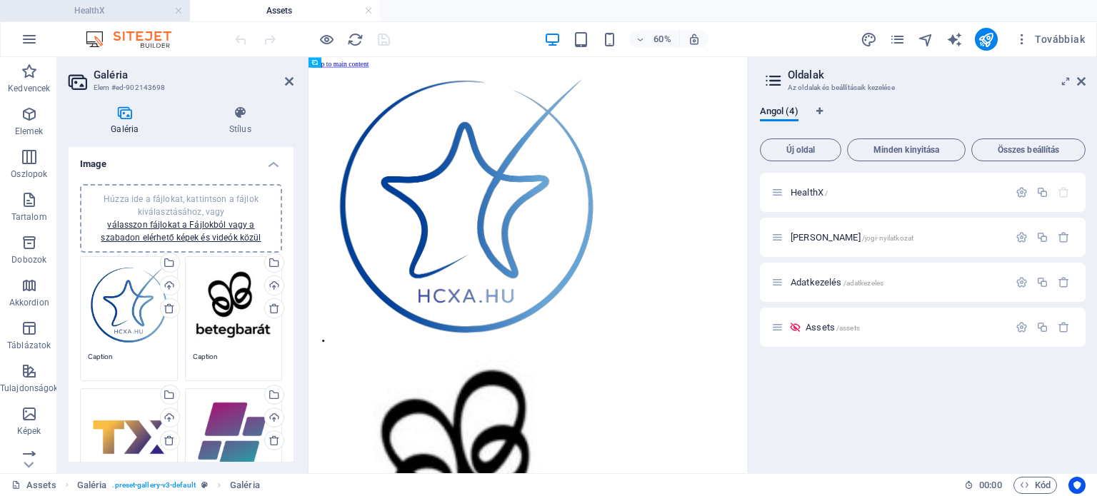
click at [123, 10] on h4 "HealthX" at bounding box center [95, 11] width 190 height 16
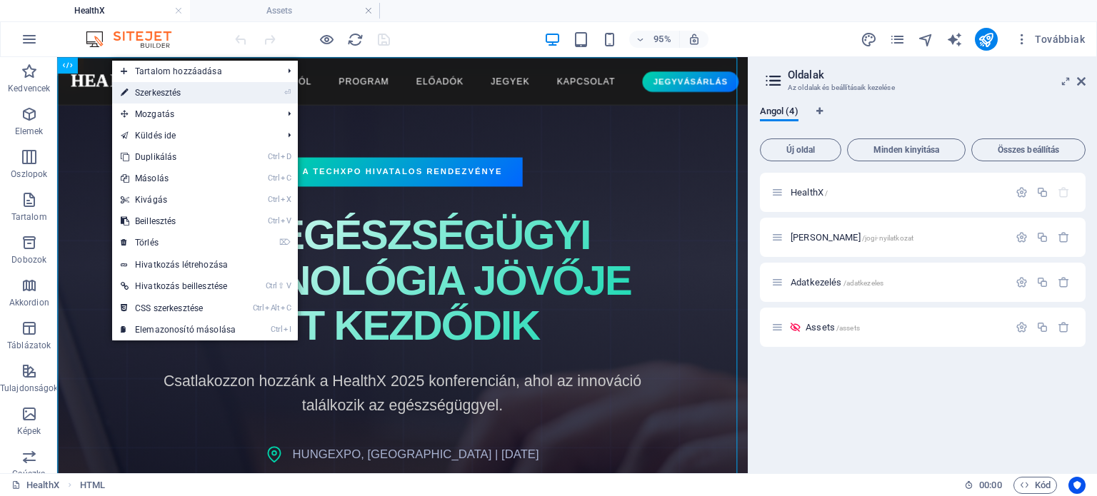
click at [143, 96] on link "⏎ Szerkesztés" at bounding box center [178, 92] width 132 height 21
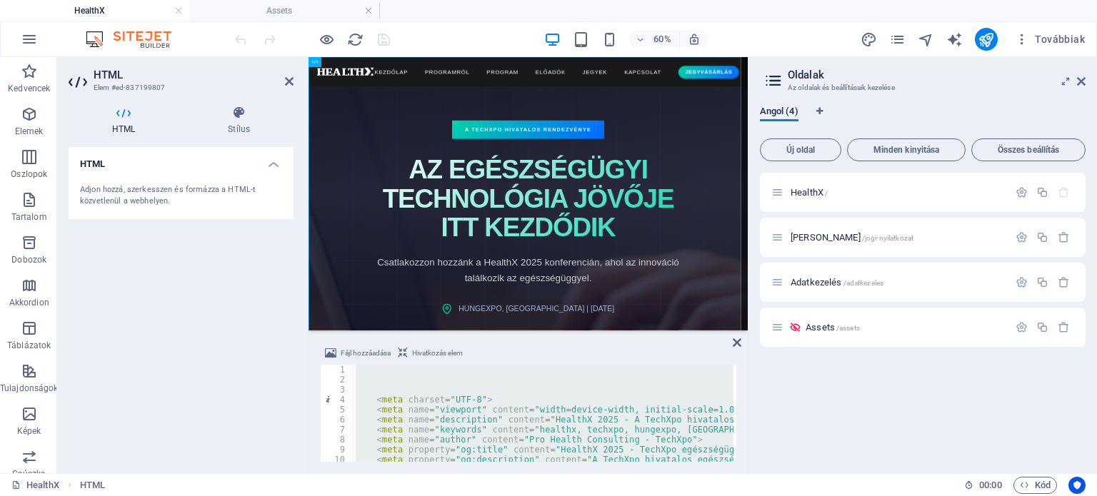
type textarea "</html>"
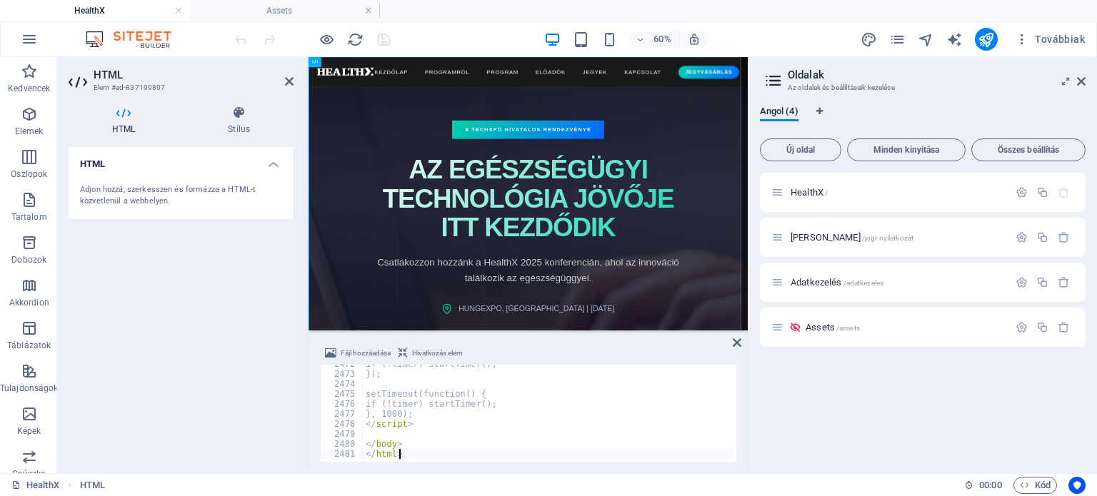
scroll to position [23314, 0]
click at [113, 379] on div "HTML Adjon hozzá, szerkesszen és formázza a HTML-t közvetlenül a webhelyen." at bounding box center [181, 304] width 225 height 315
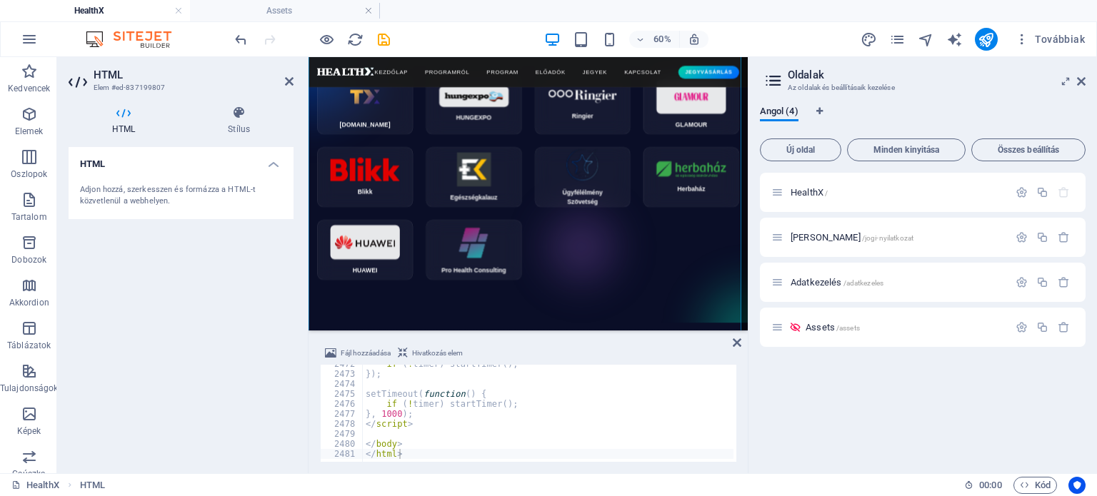
scroll to position [6885, 0]
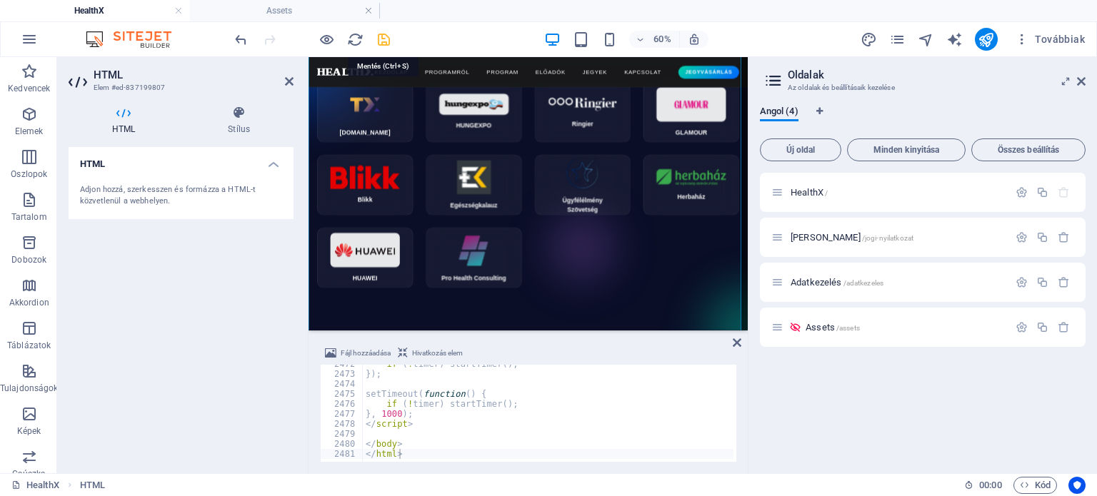
click at [385, 44] on icon "save" at bounding box center [384, 39] width 16 height 16
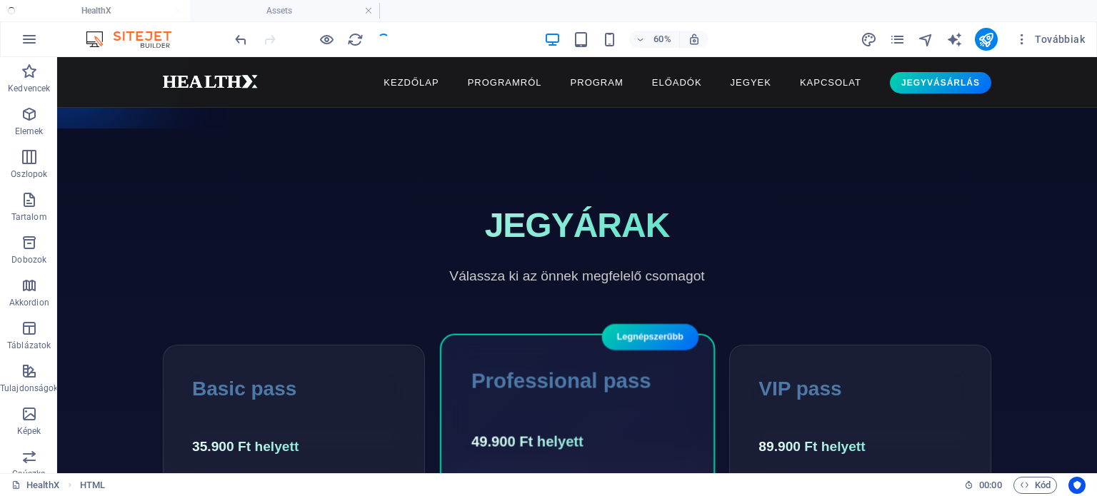
scroll to position [6667, 0]
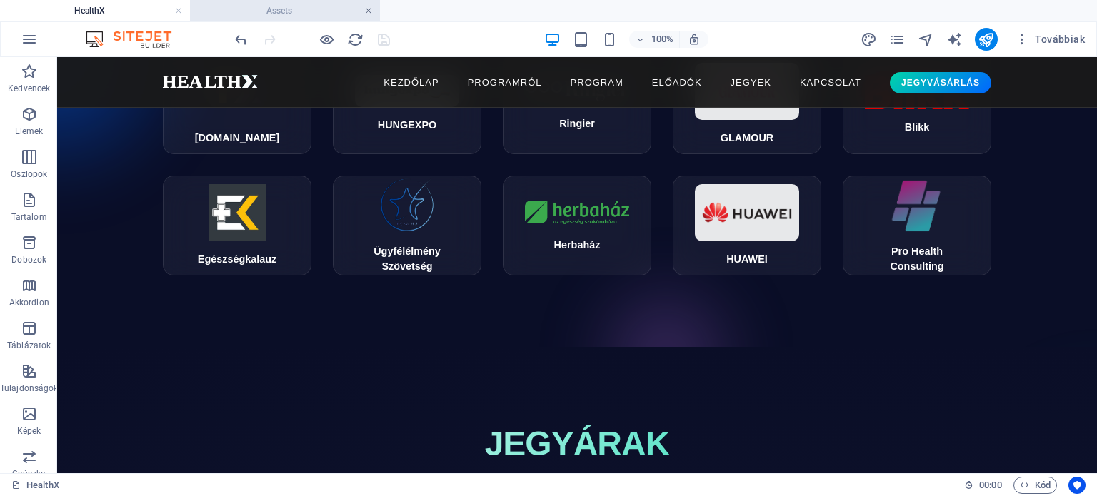
click at [366, 11] on link at bounding box center [368, 11] width 9 height 14
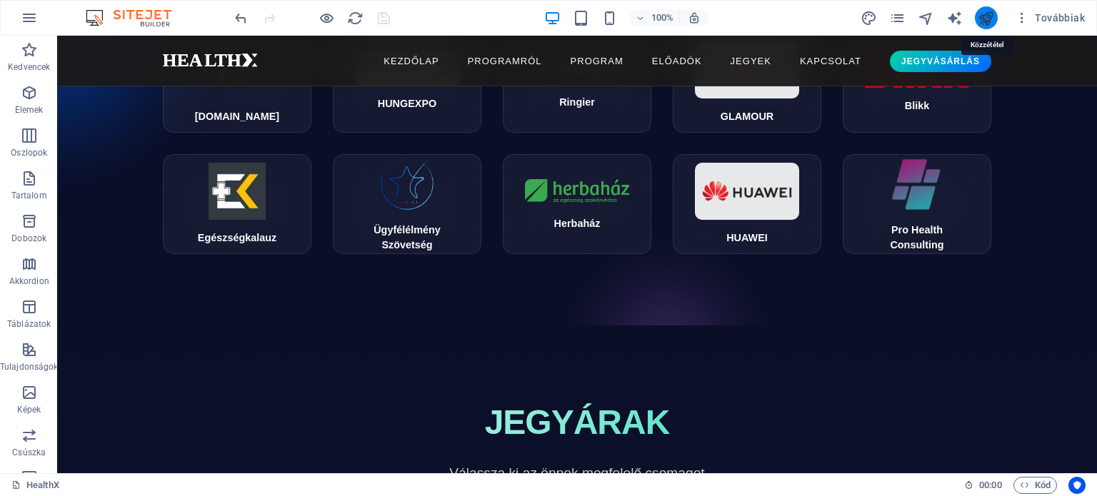
click at [989, 14] on icon "publish" at bounding box center [986, 18] width 16 height 16
click at [991, 14] on icon "publish" at bounding box center [986, 18] width 16 height 16
